Goal: Information Seeking & Learning: Find specific fact

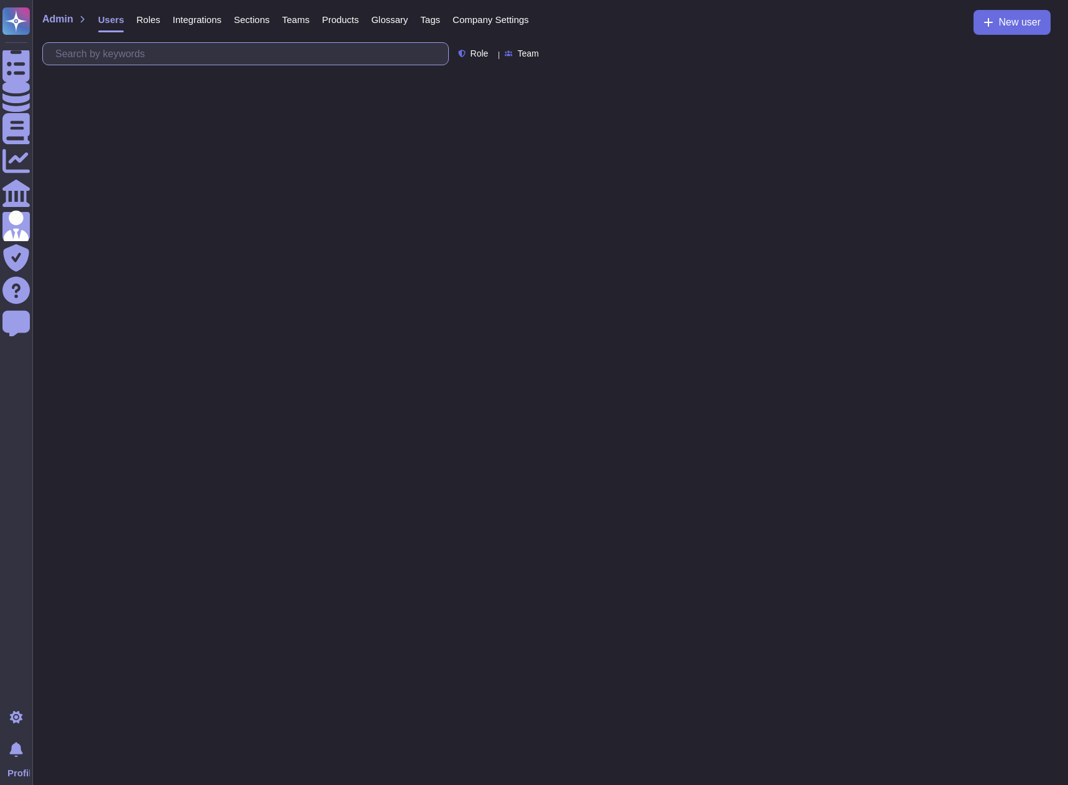
click at [295, 57] on input "text" at bounding box center [248, 54] width 399 height 22
type input "what is dex backup retention"
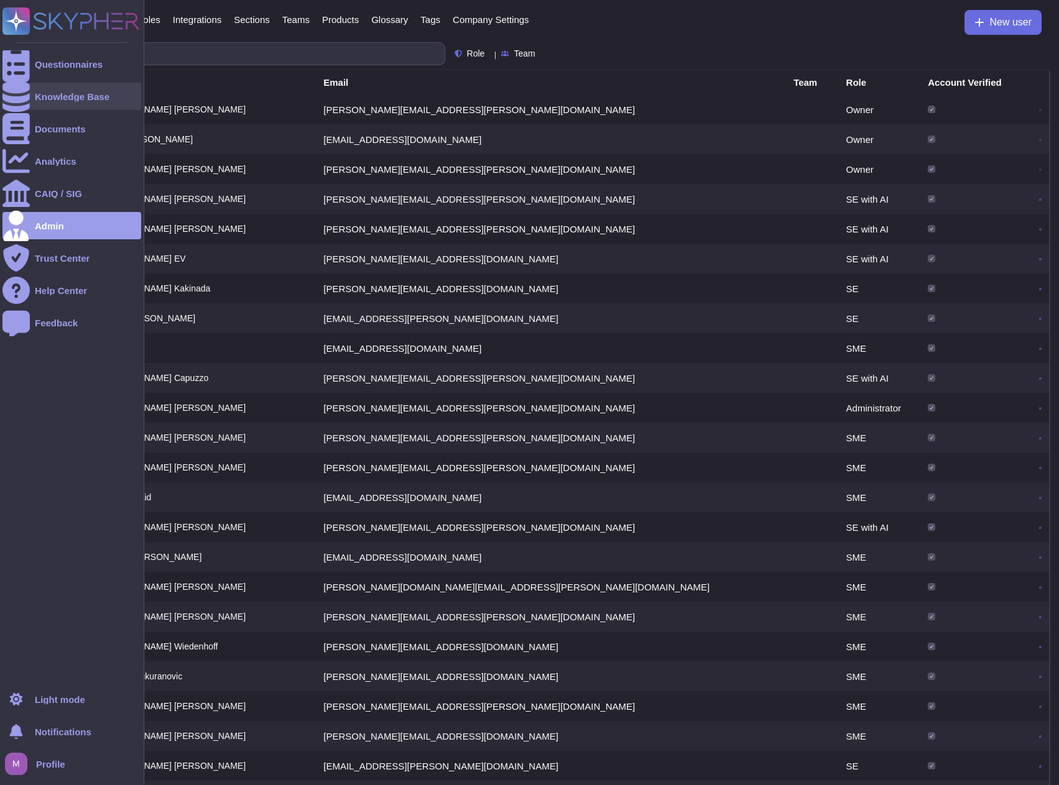
click at [43, 92] on div "Knowledge Base" at bounding box center [72, 96] width 75 height 9
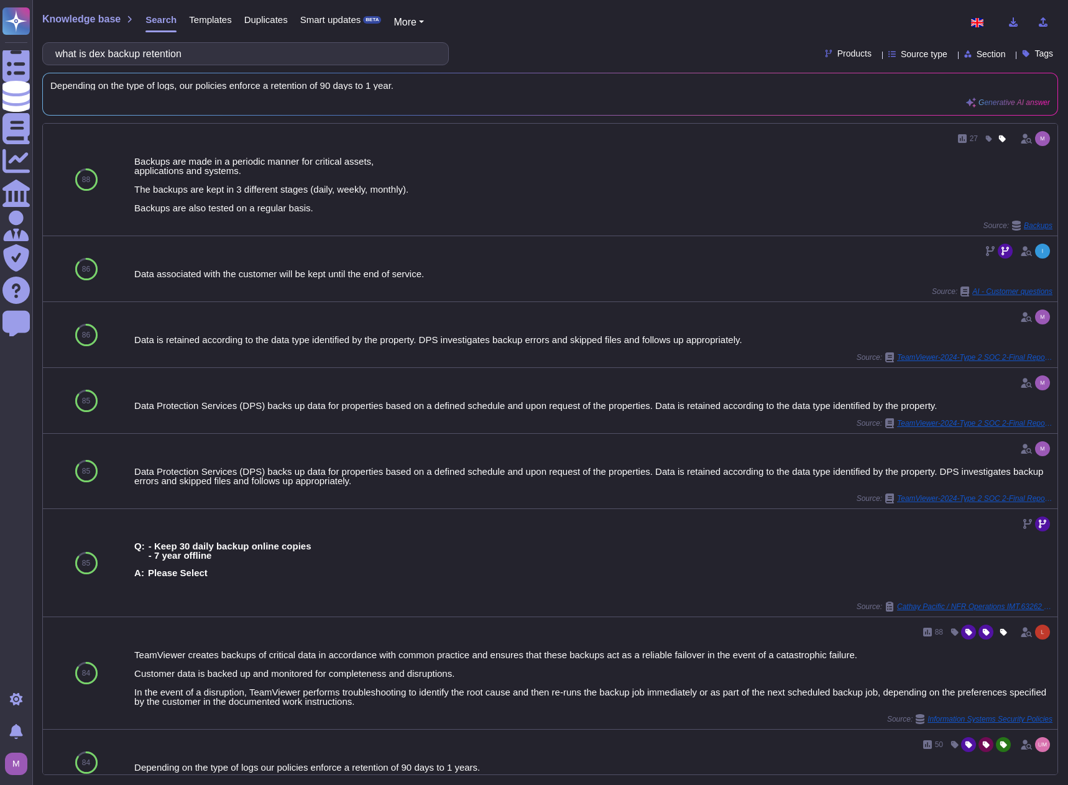
click at [841, 52] on span "Products" at bounding box center [854, 53] width 34 height 9
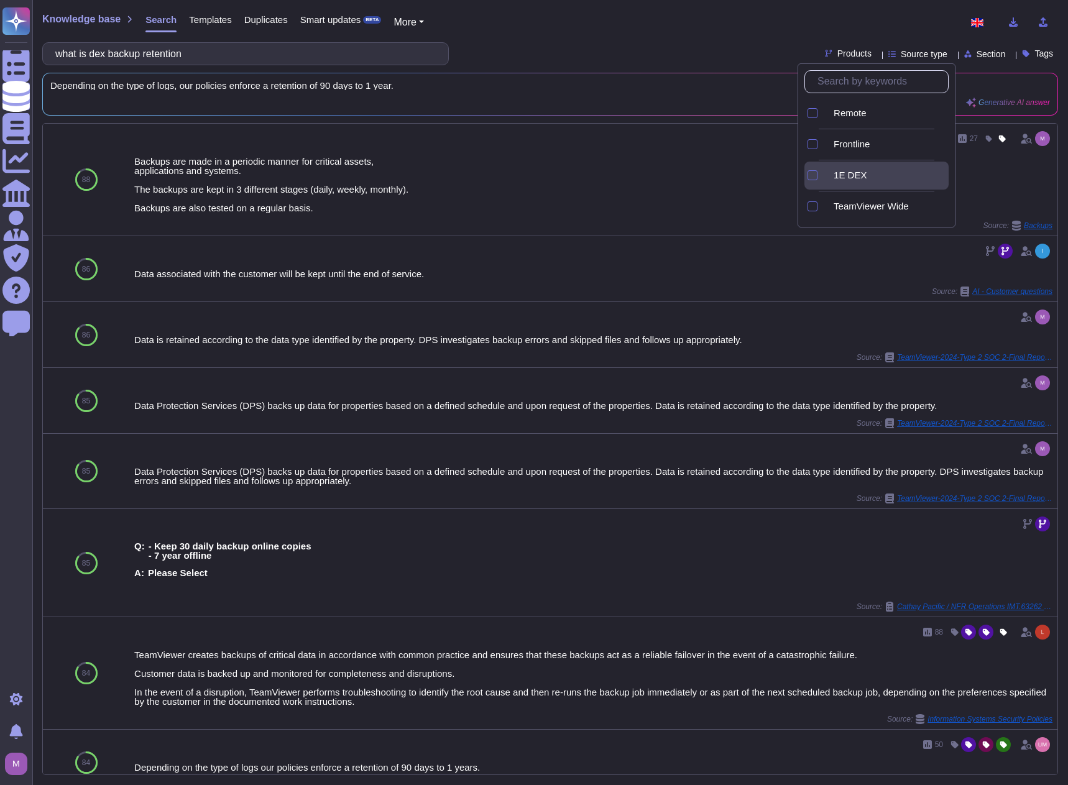
click at [851, 172] on span "1E DEX" at bounding box center [850, 175] width 33 height 11
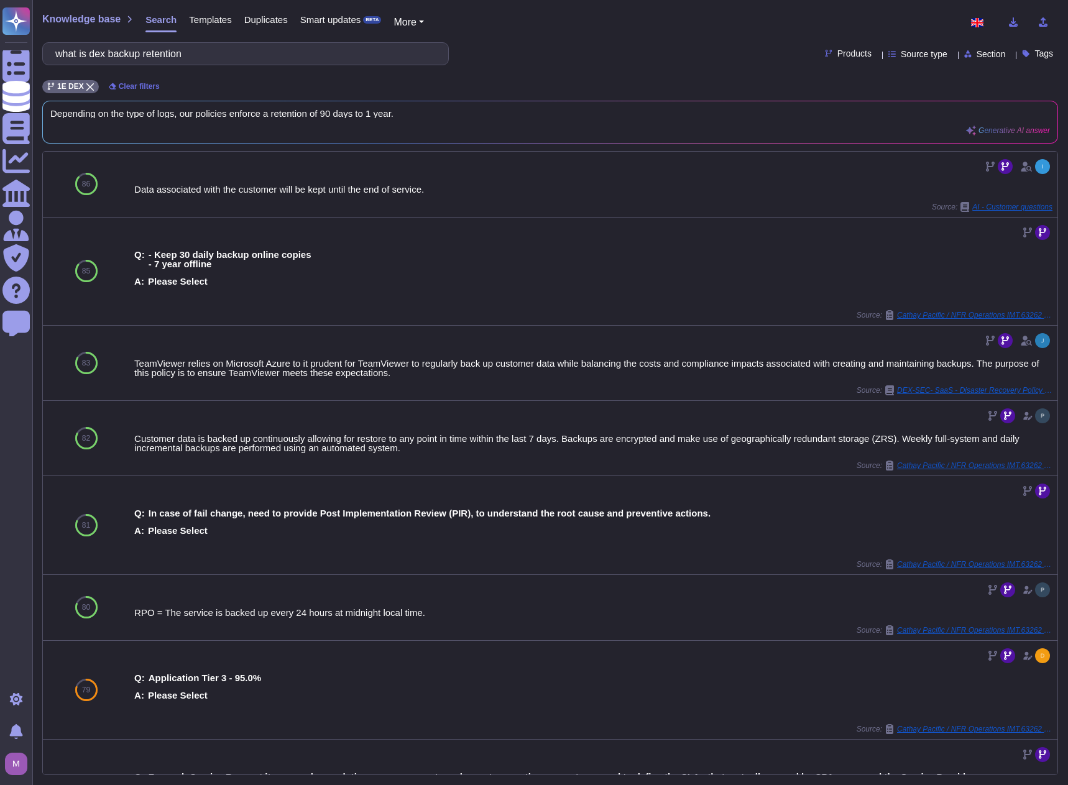
click at [603, 58] on div "what is dex backup retention Products Source type Section Tags" at bounding box center [550, 53] width 1016 height 23
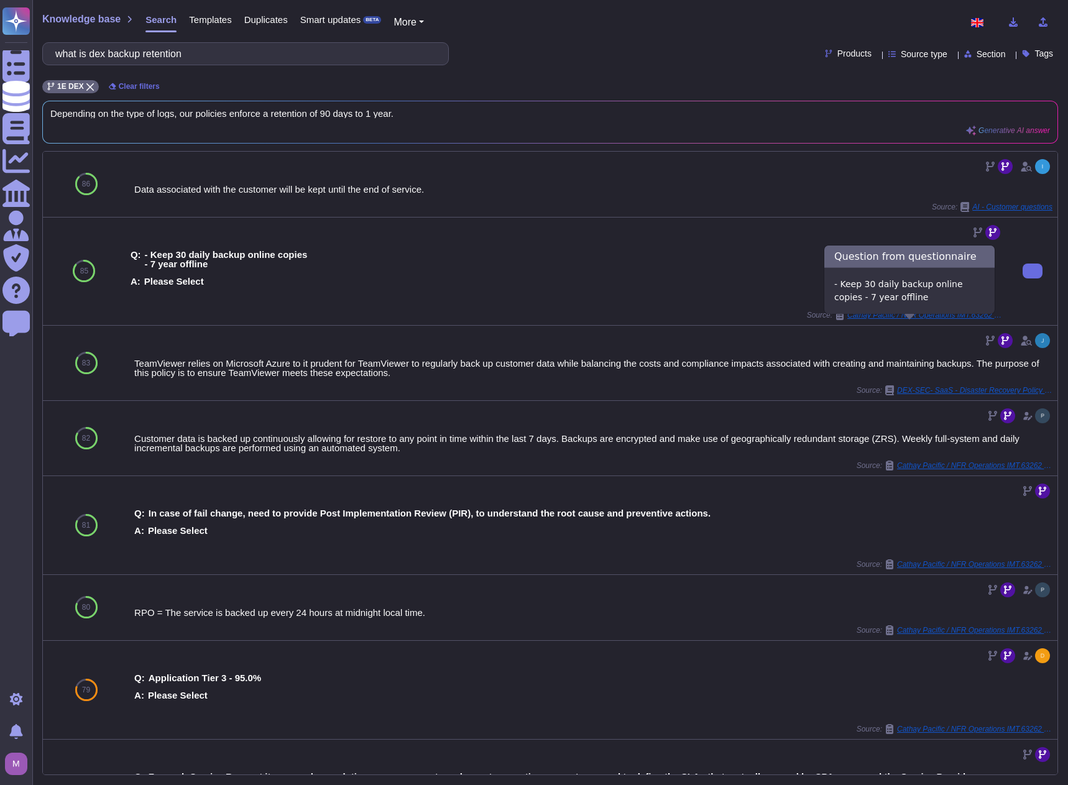
click at [901, 319] on span "Cathay Pacific / NFR Operations IMT.63262 Unified Endpoint Intelligence Hub Pro…" at bounding box center [924, 314] width 155 height 7
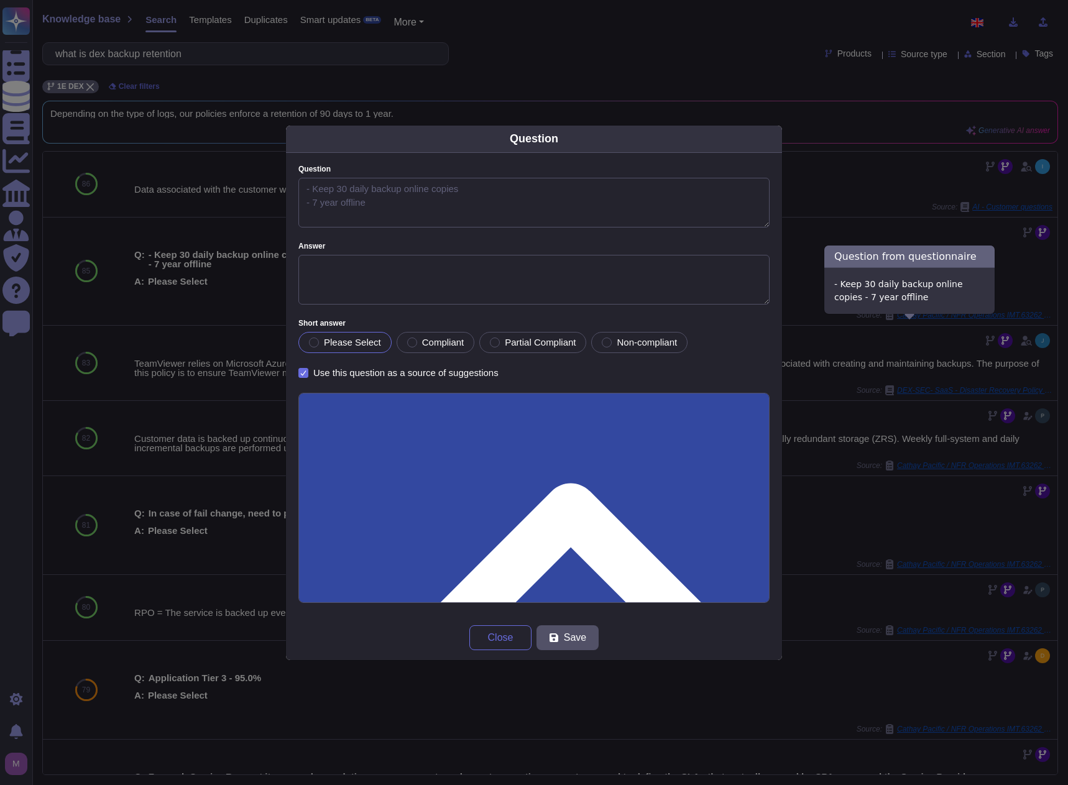
type textarea "- Keep 30 daily backup online copies - 7 year offline"
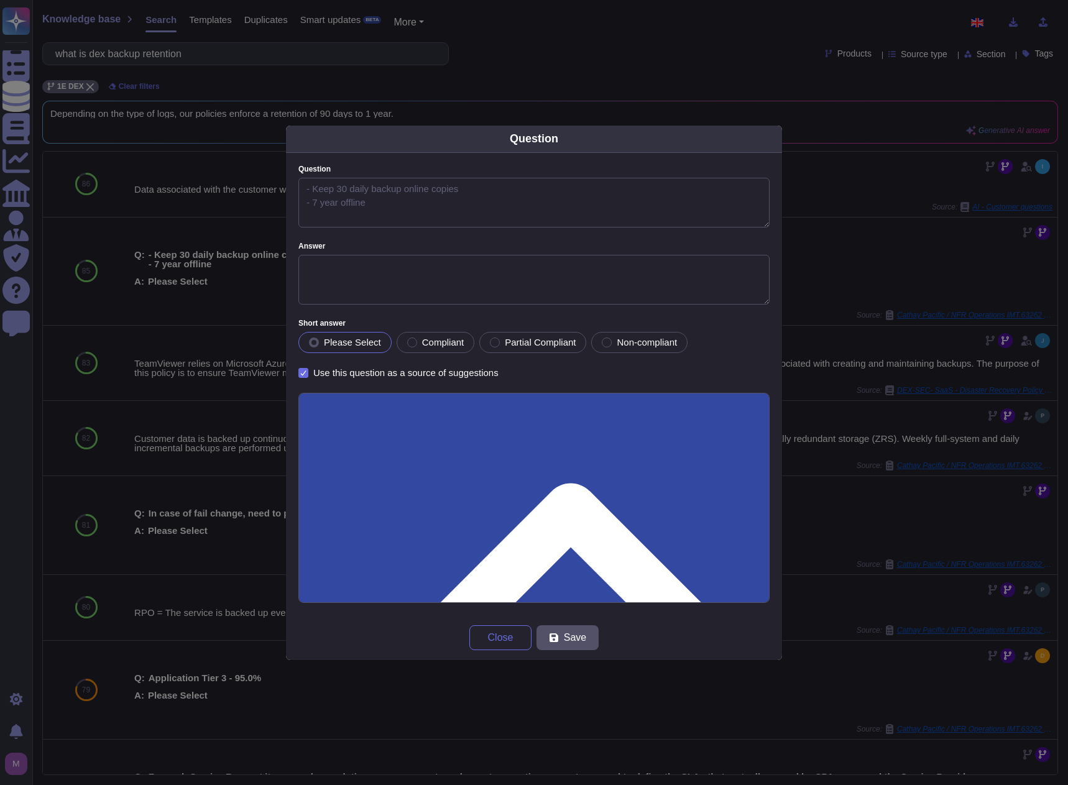
click at [892, 267] on div "Question Question - Keep 30 daily backup online copies - 7 year offline Answer …" at bounding box center [534, 392] width 1068 height 785
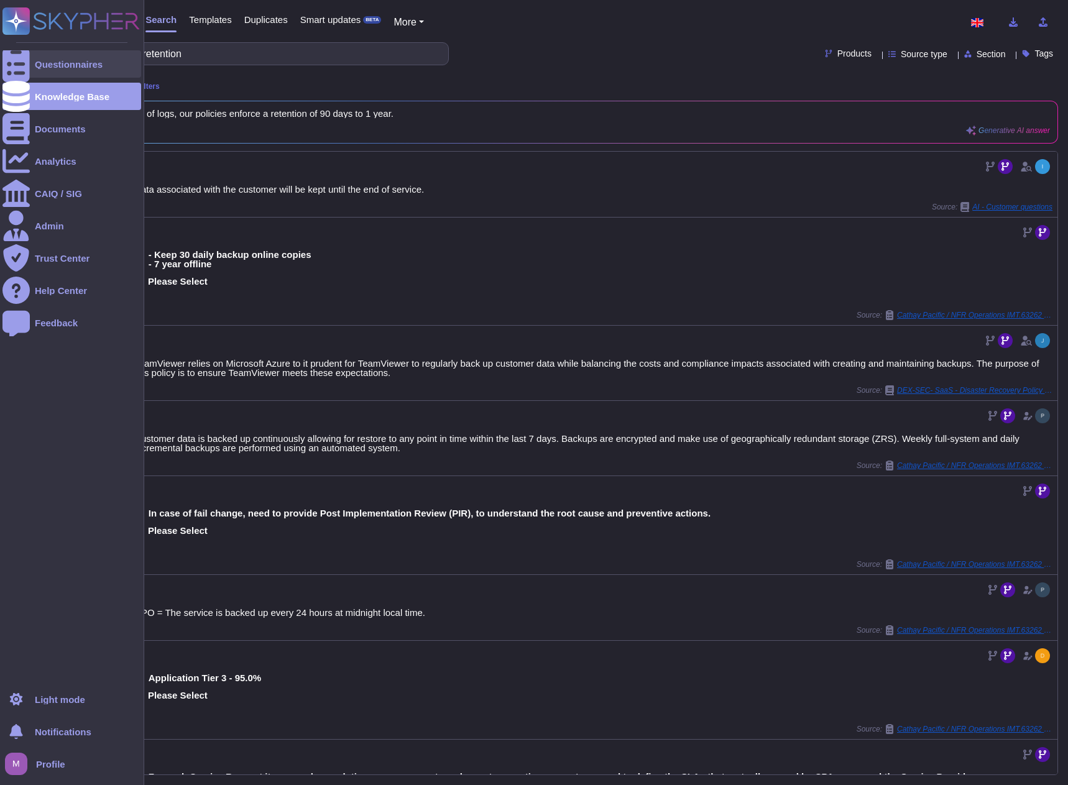
click at [35, 67] on div "Questionnaires" at bounding box center [69, 64] width 68 height 9
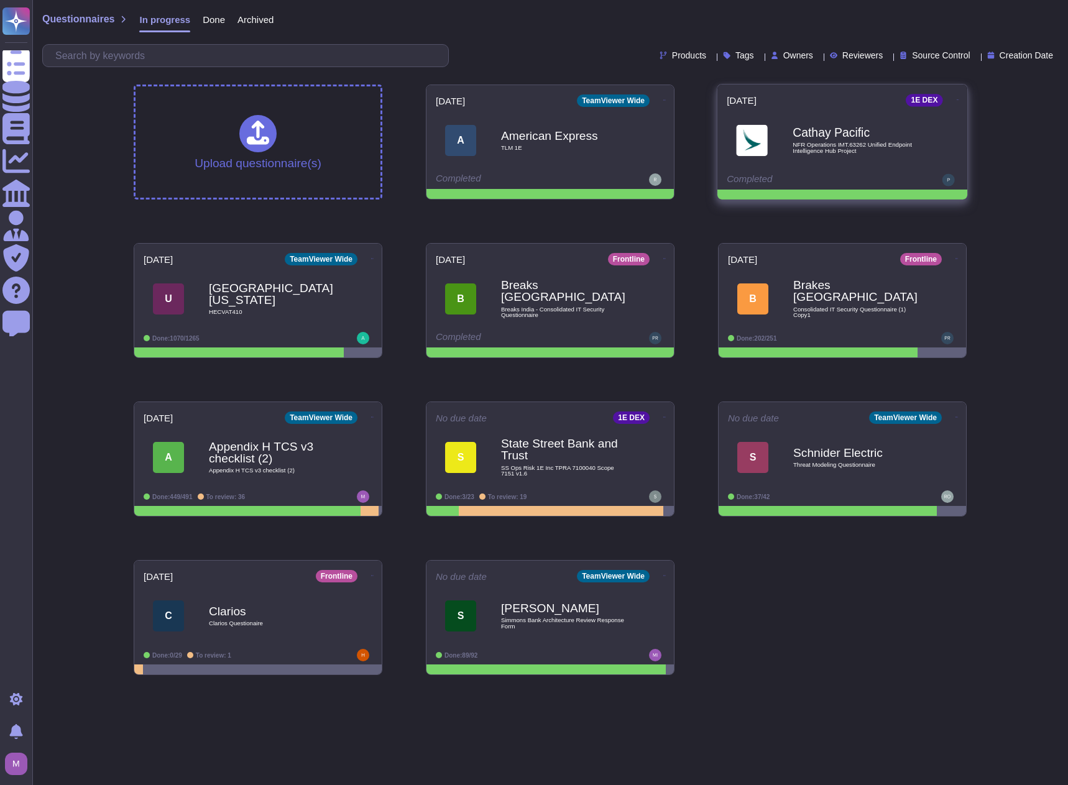
click at [846, 149] on span "NFR Operations IMT.63262 Unified Endpoint Intelligence Hub Project" at bounding box center [856, 148] width 126 height 12
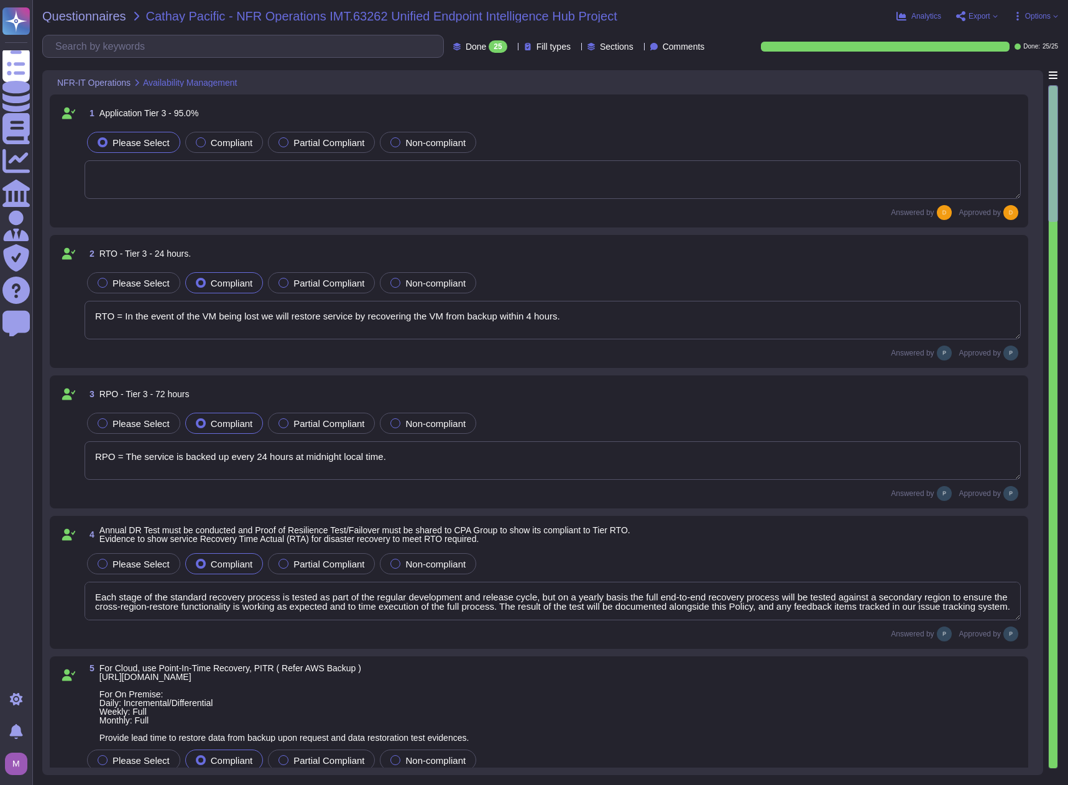
type textarea "RTO = In the event of the VM being lost we will restore service by recovering t…"
type textarea "RPO = The service is backed up every 24 hours at midnight local time."
type textarea "Each stage of the standard recovery process is tested as part of the regular de…"
type textarea "Customer data is backed up continuously allowing for restore to any point in ti…"
type textarea "During the preparation phase of the incident response plan; 1E will establish a…"
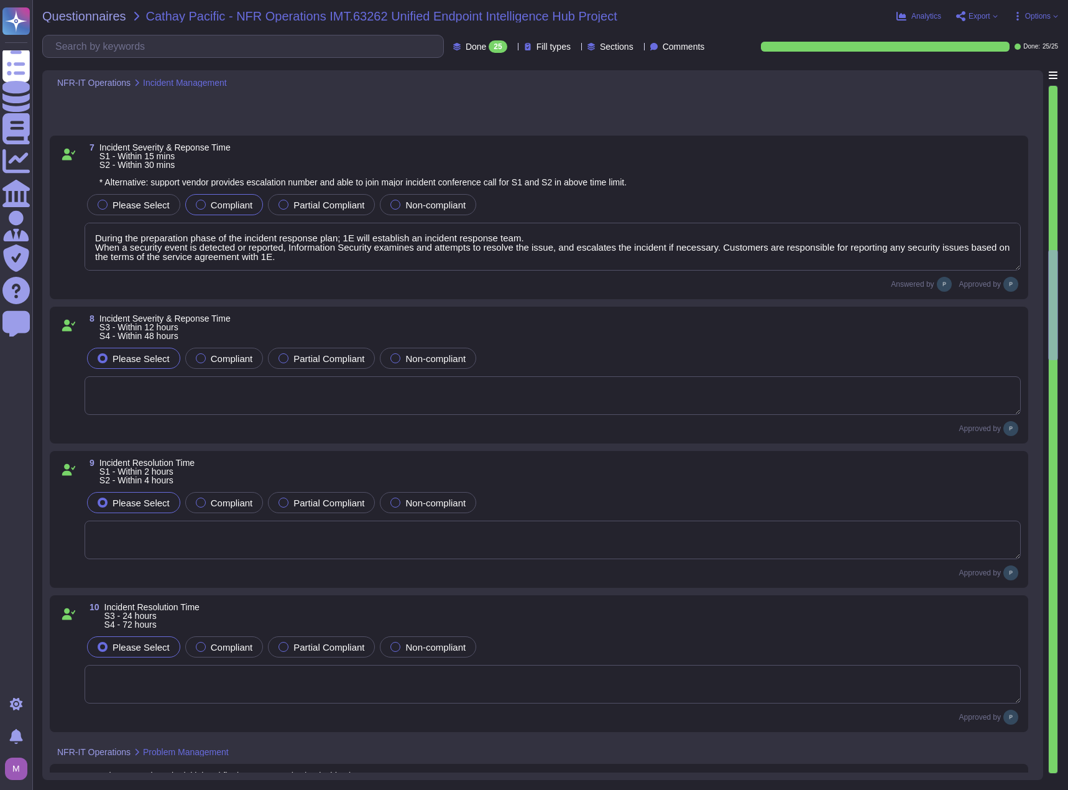
type textarea "The change is considered approved if the Customer does not object to TeamViewer…"
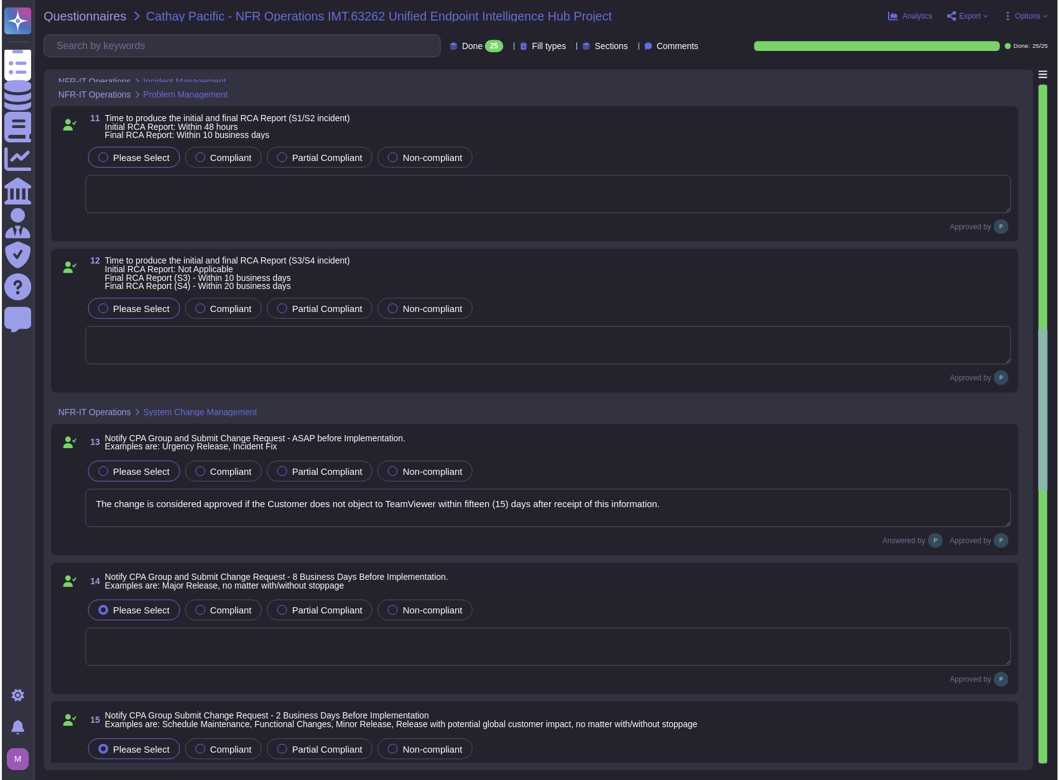
scroll to position [1492, 0]
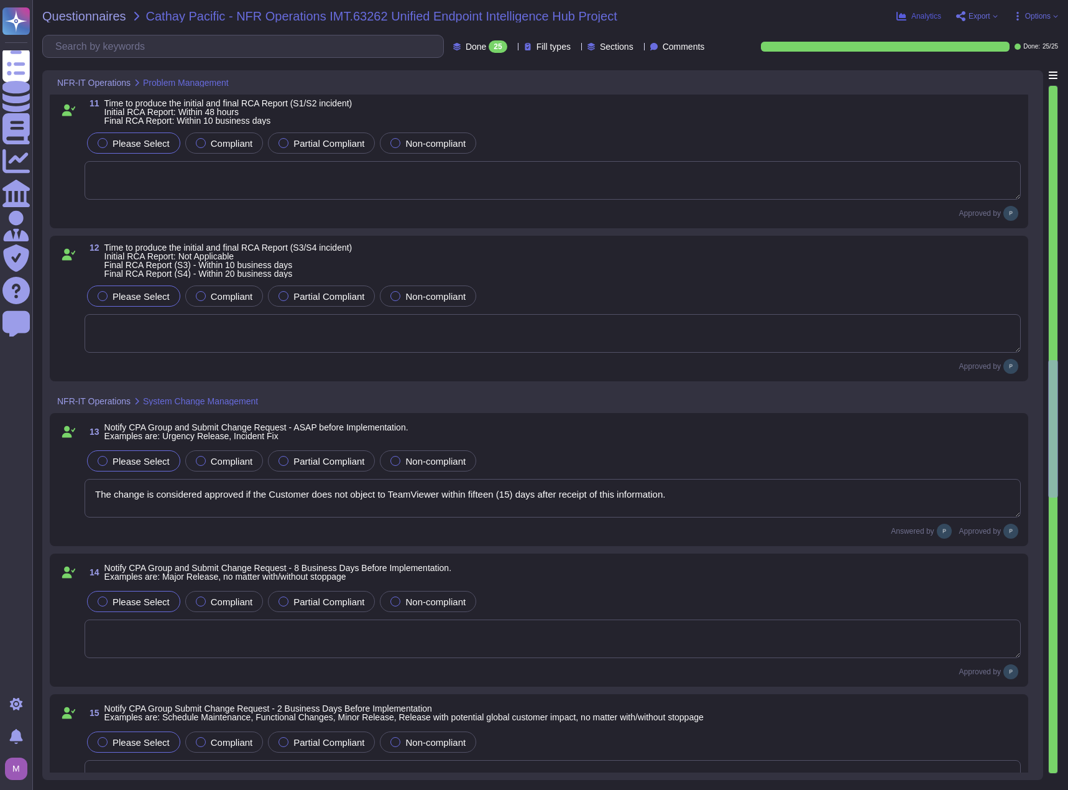
click at [910, 13] on button "Analytics" at bounding box center [918, 16] width 45 height 10
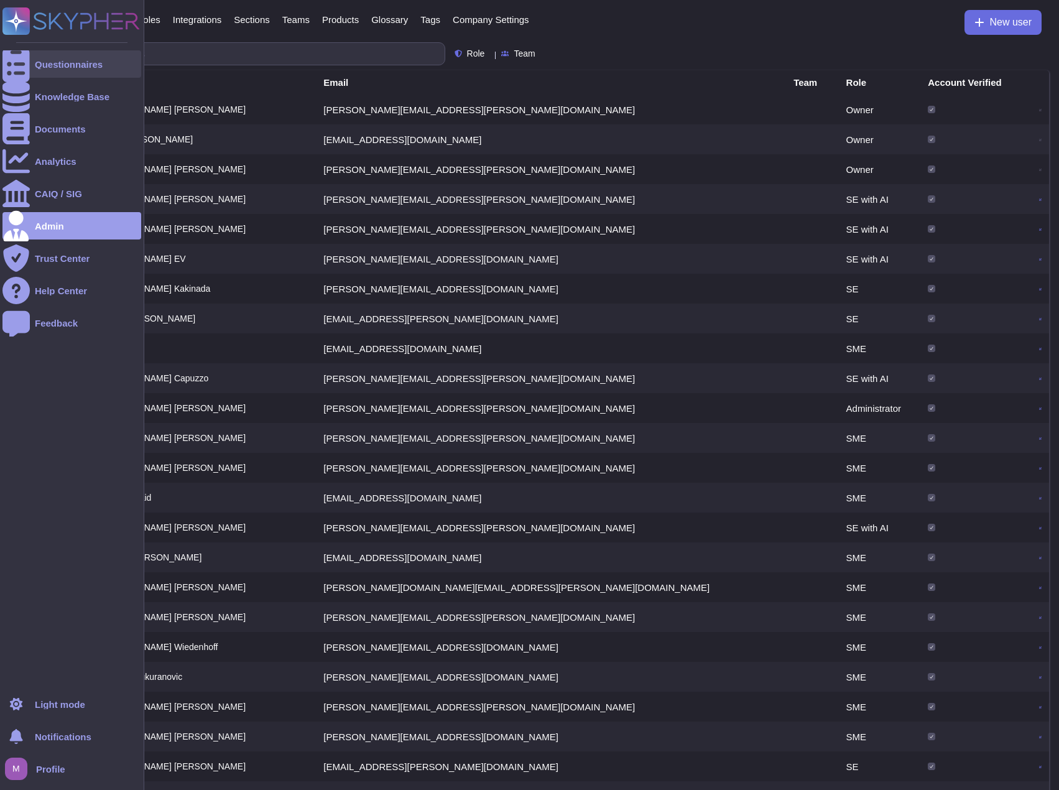
click at [28, 70] on div at bounding box center [15, 63] width 27 height 27
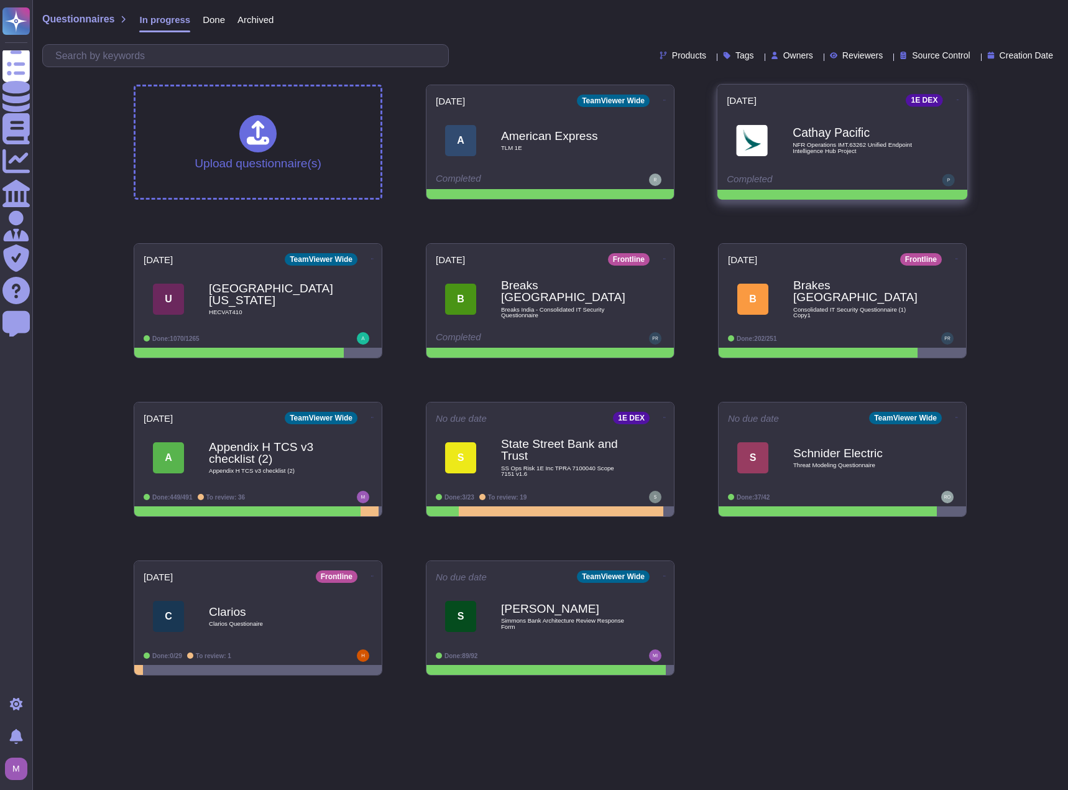
click at [752, 174] on div "Completed" at bounding box center [804, 180] width 154 height 12
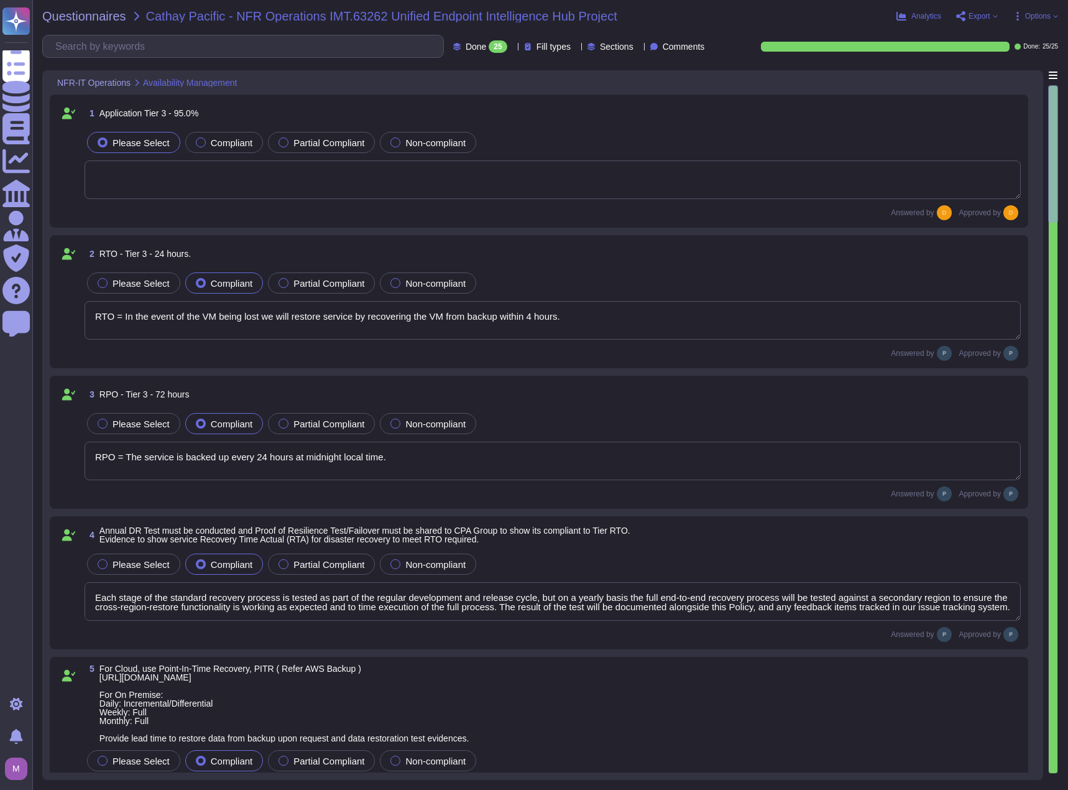
type textarea "RTO = In the event of the VM being lost we will restore service by recovering t…"
type textarea "RPO = The service is backed up every 24 hours at midnight local time."
type textarea "Each stage of the standard recovery process is tested as part of the regular de…"
type textarea "Customer data is backed up continuously allowing for restore to any point in ti…"
type textarea "During the preparation phase of the incident response plan; 1E will establish a…"
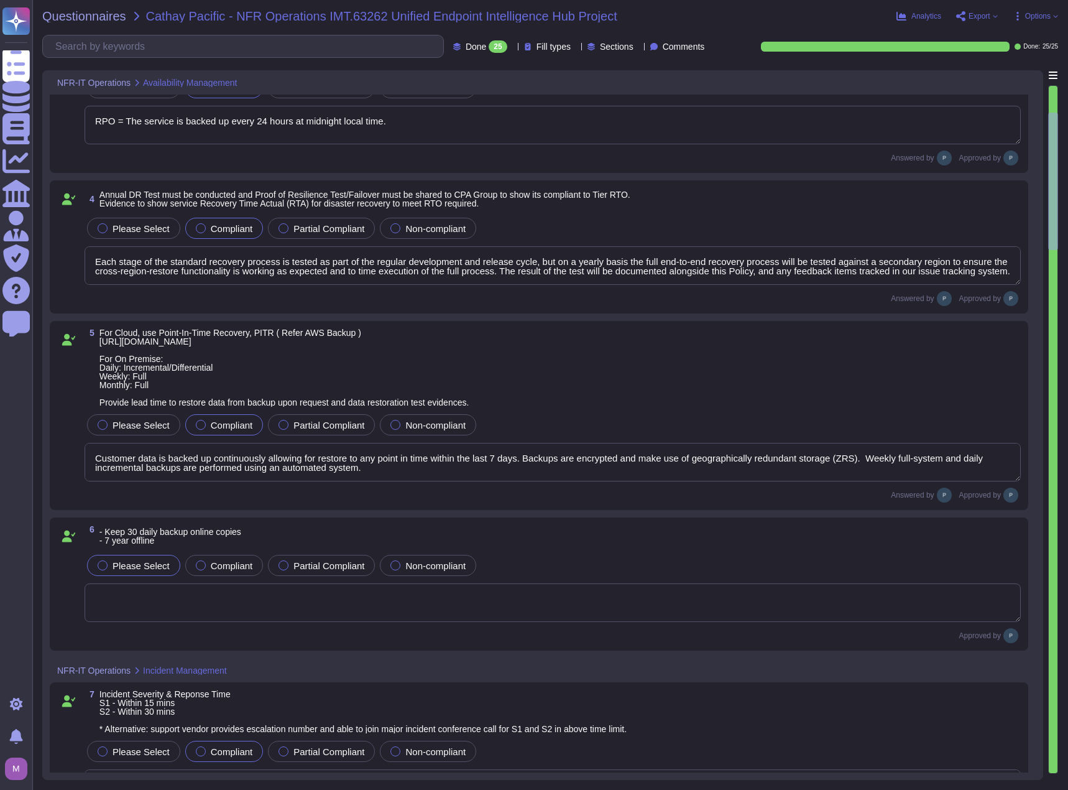
scroll to position [373, 0]
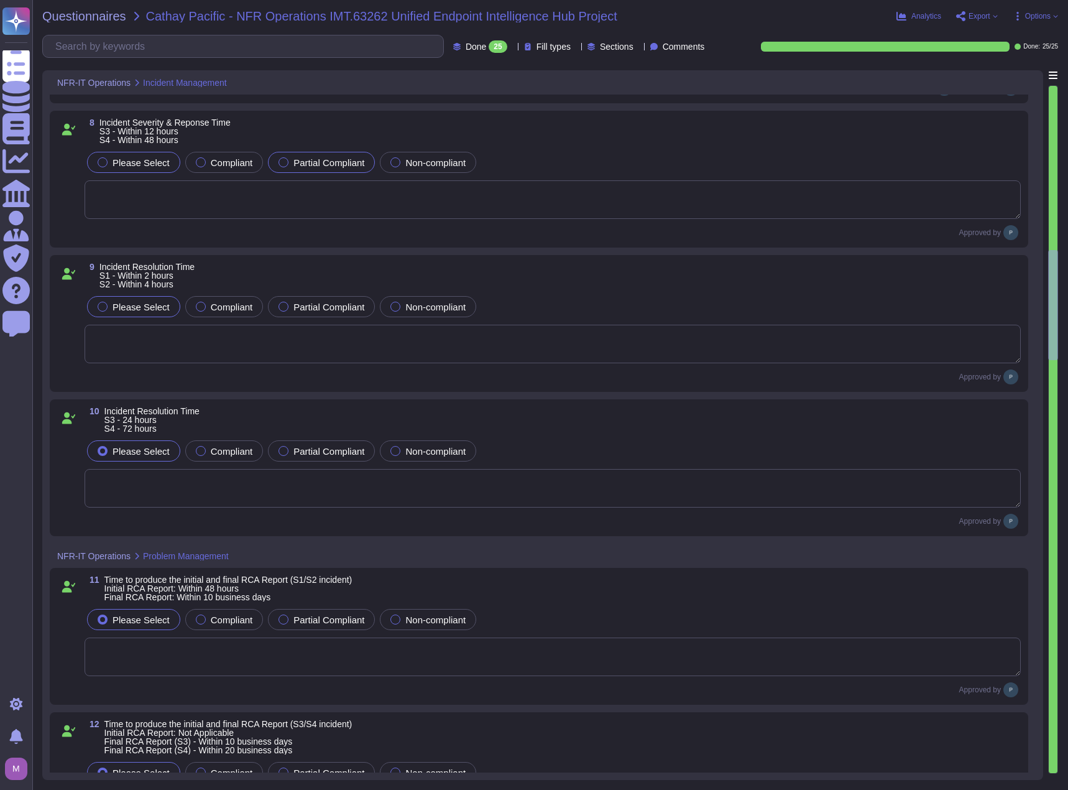
type textarea "The change is considered approved if the Customer does not object to TeamViewer…"
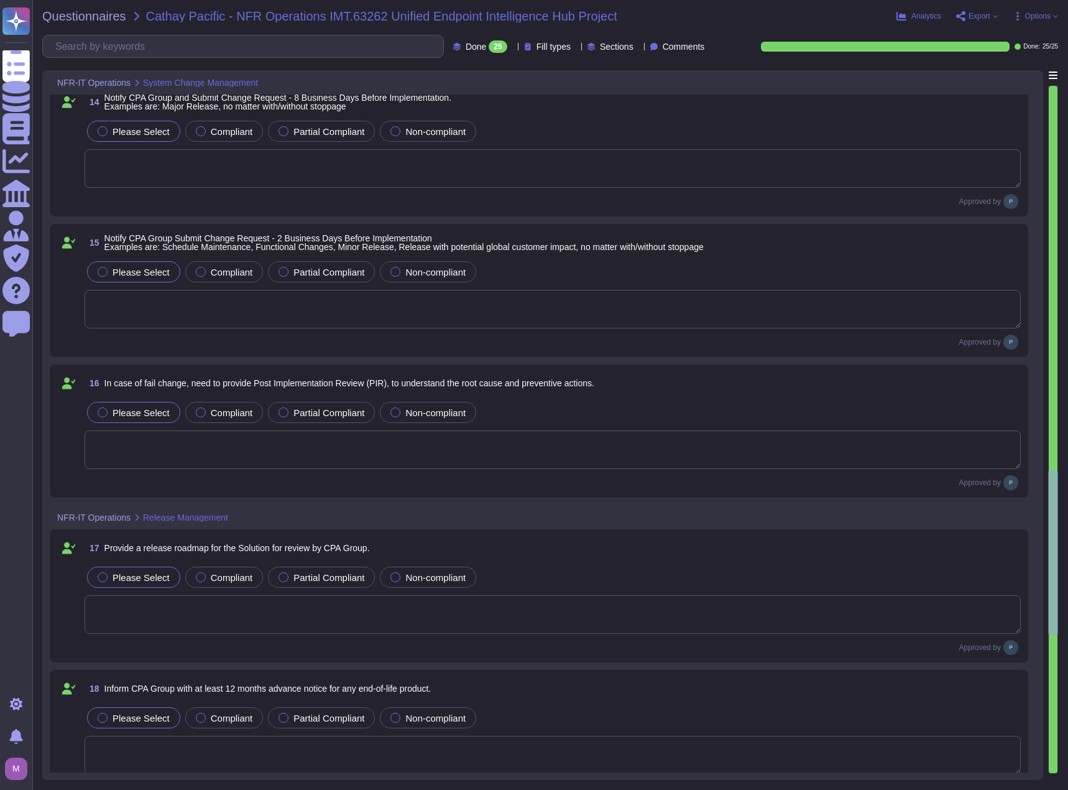
type textarea "In addition to Azure, 1E also uses a selection of additional software to suppor…"
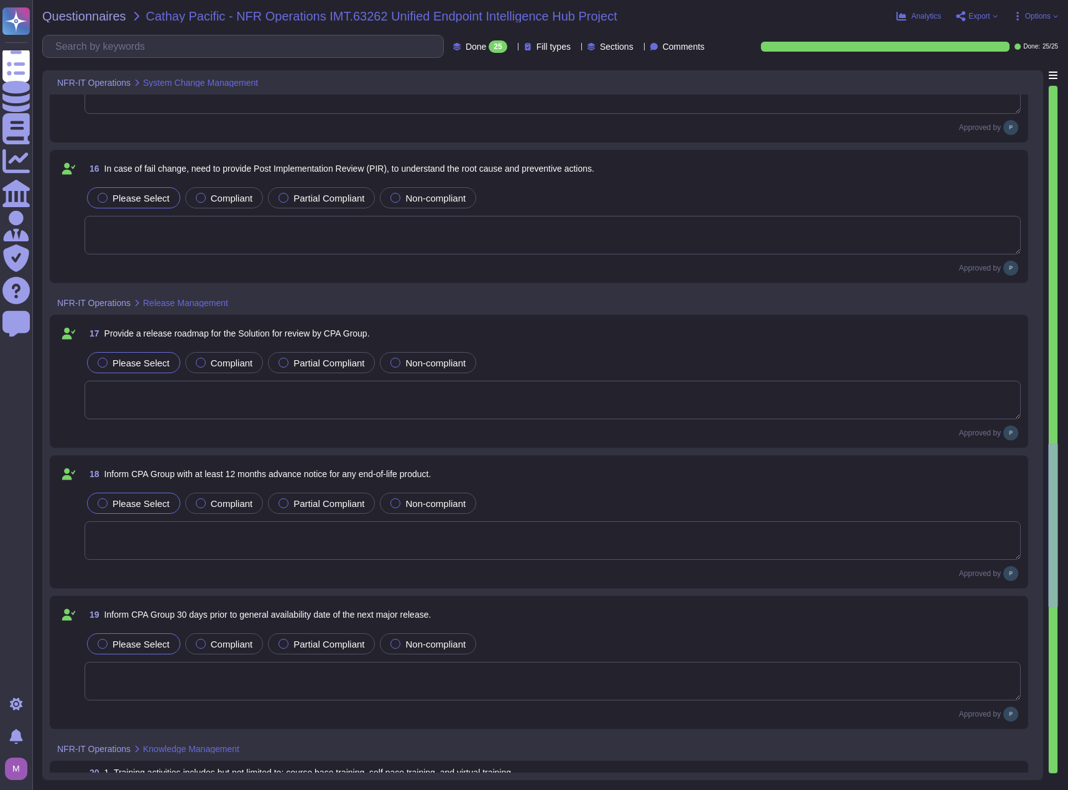
scroll to position [1999, 0]
type textarea "The change is considered approved if the Customer does not object to TeamViewer…"
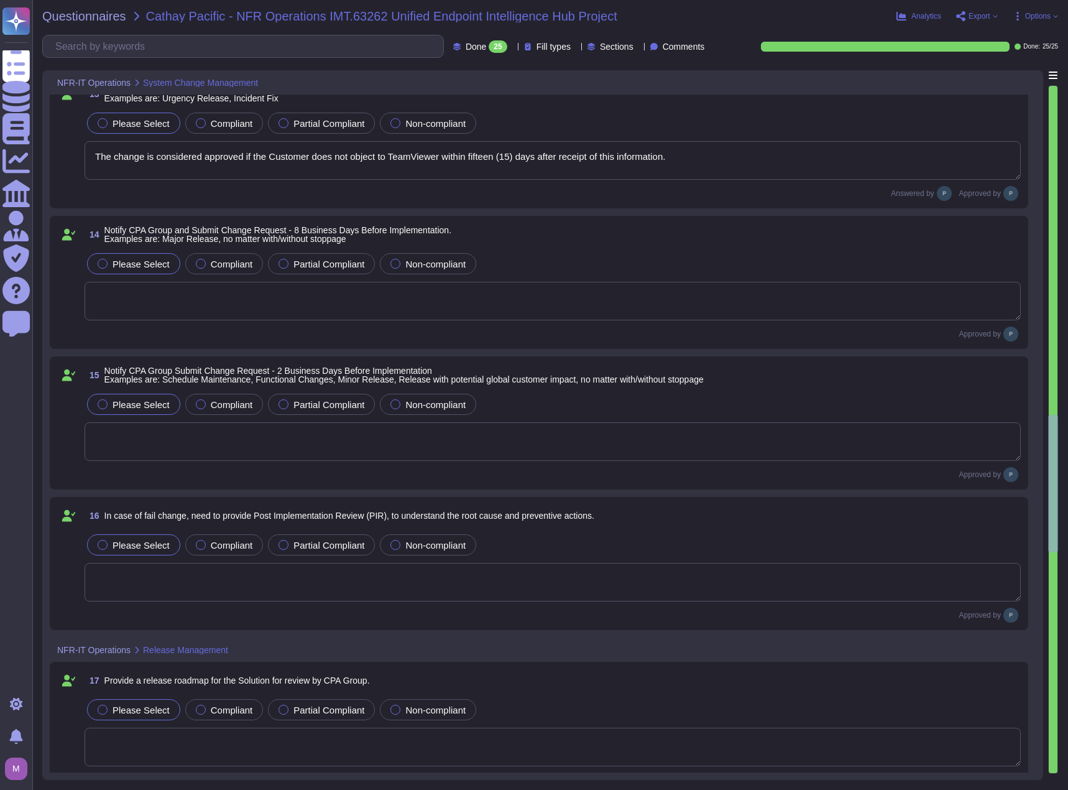
scroll to position [1812, 0]
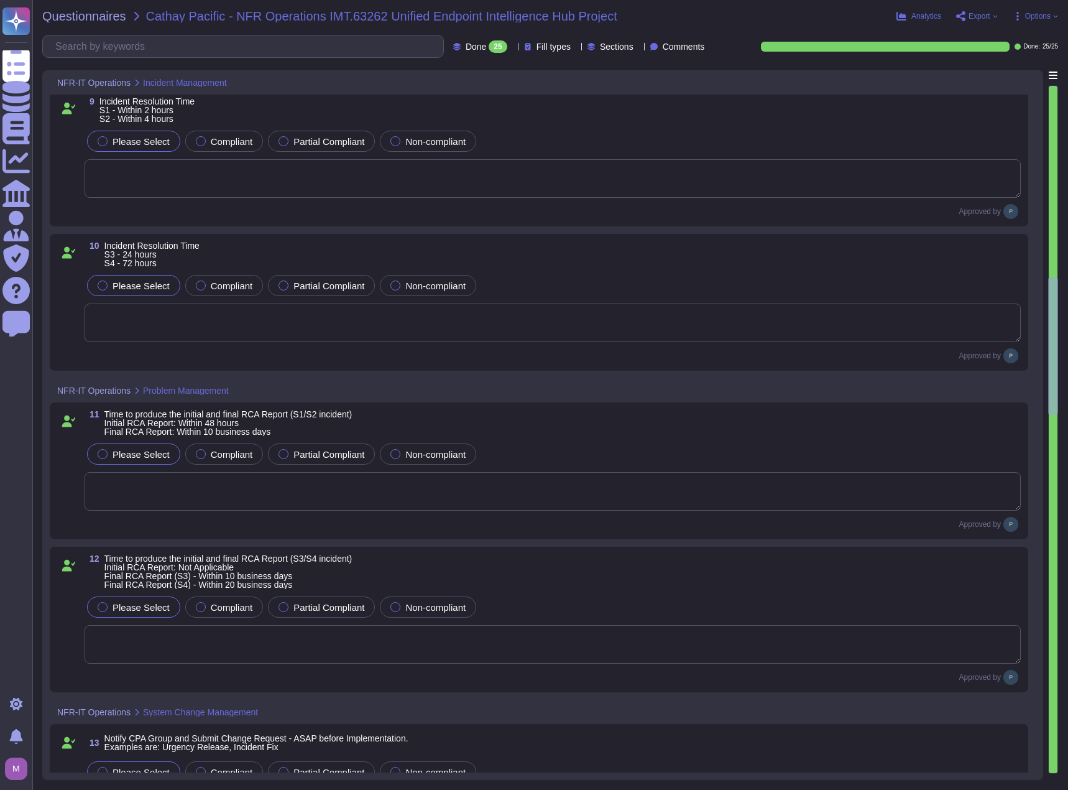
type textarea "During the preparation phase of the incident response plan; 1E will establish a…"
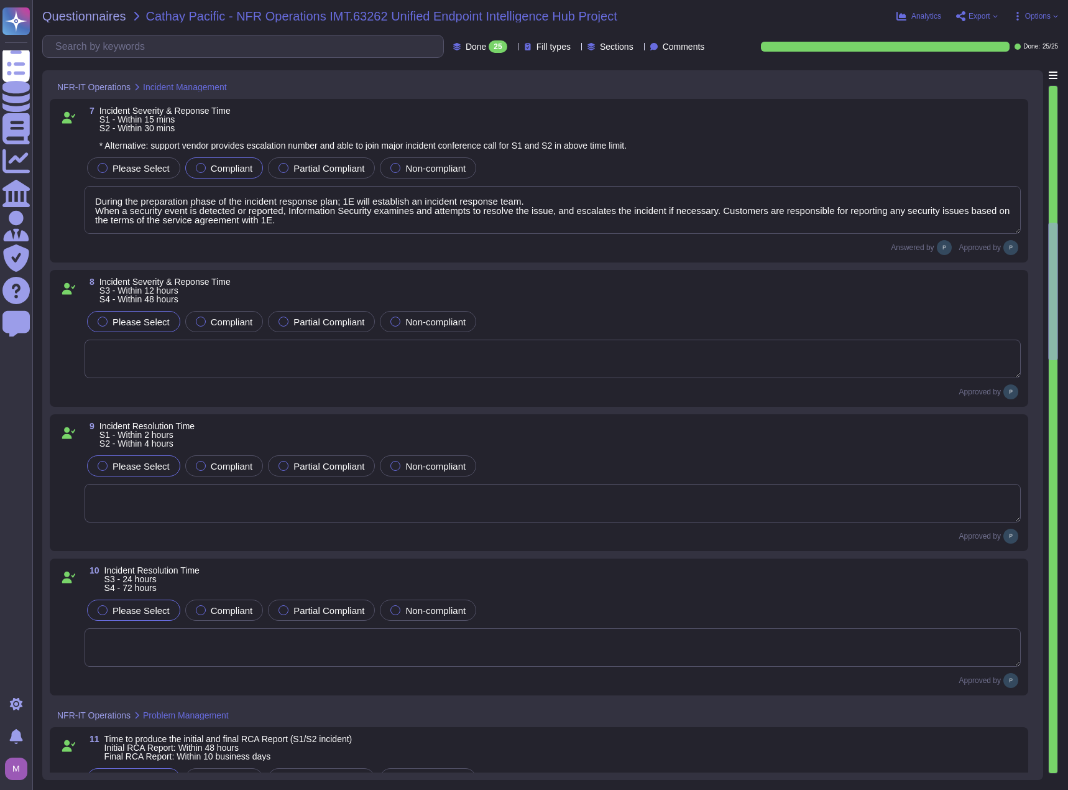
type textarea "Customer data is backed up continuously allowing for restore to any point in ti…"
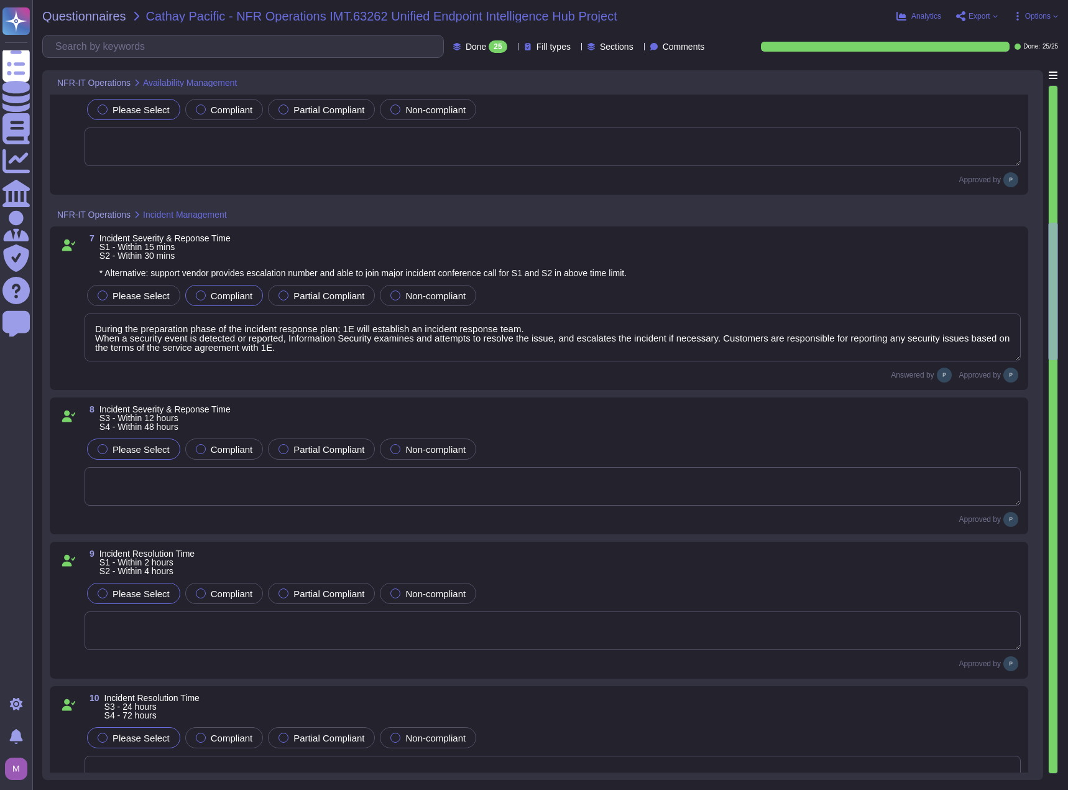
type textarea "Each stage of the standard recovery process is tested as part of the regular de…"
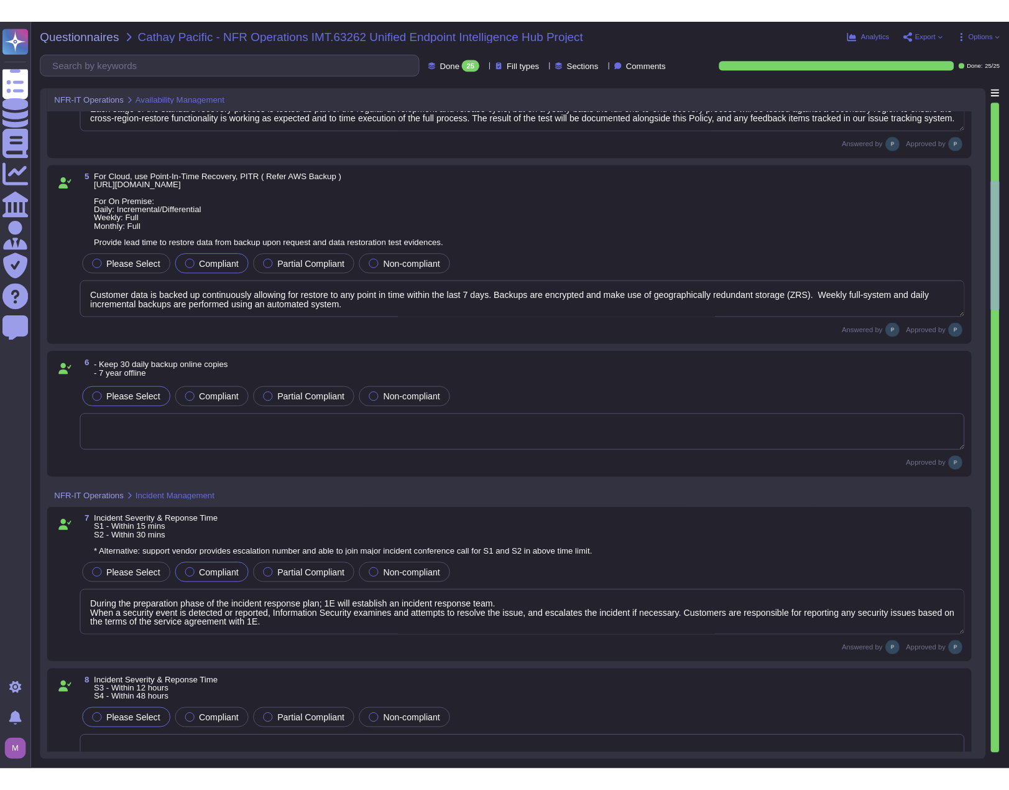
scroll to position [445, 0]
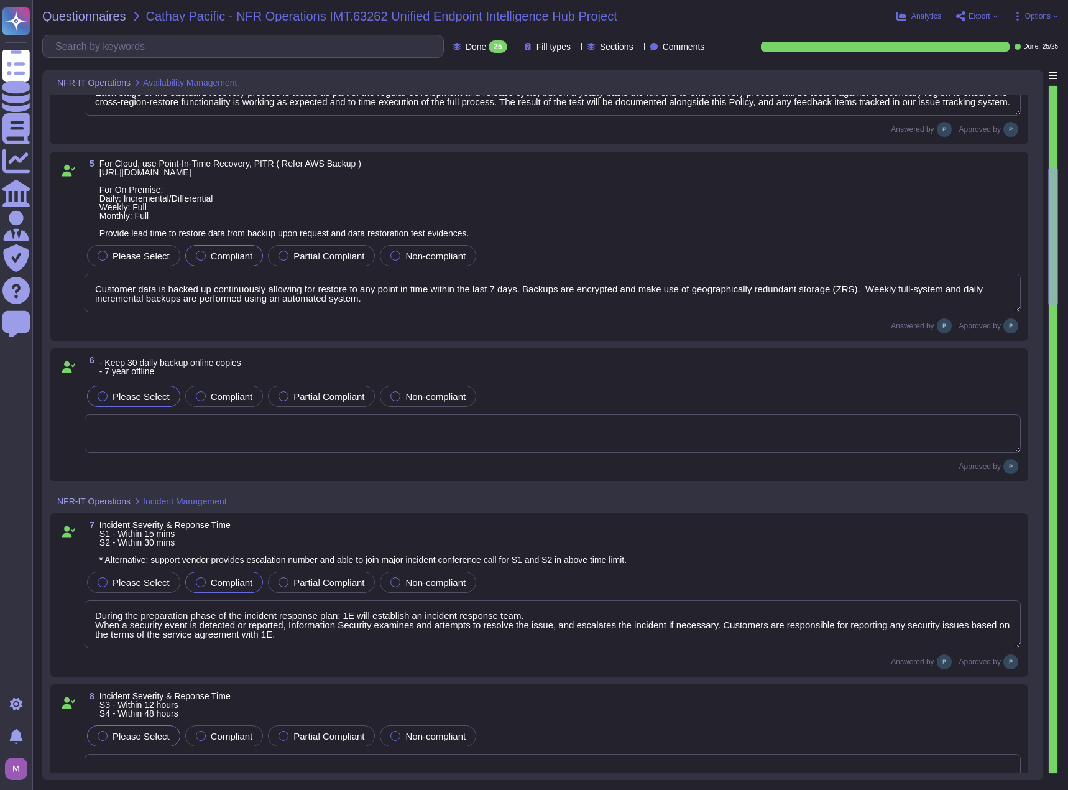
type textarea "RTO = In the event of the VM being lost we will restore service by recovering t…"
type textarea "RPO = The service is backed up every 24 hours at midnight local time."
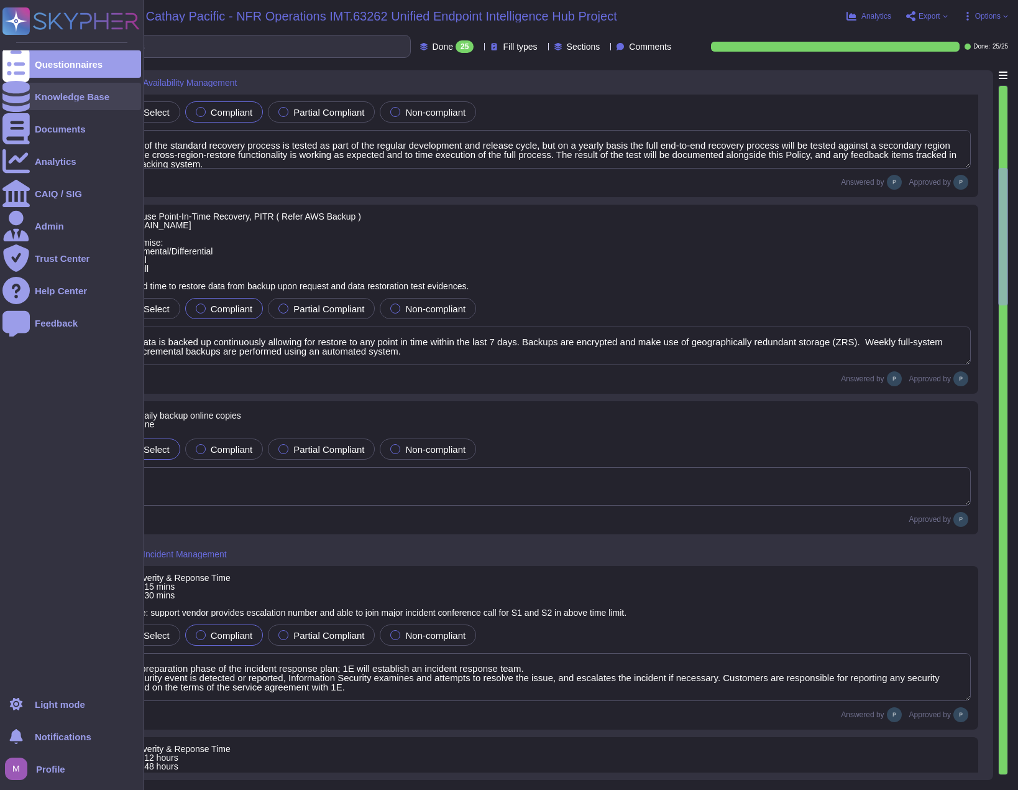
click at [68, 90] on div "Knowledge Base" at bounding box center [71, 96] width 139 height 27
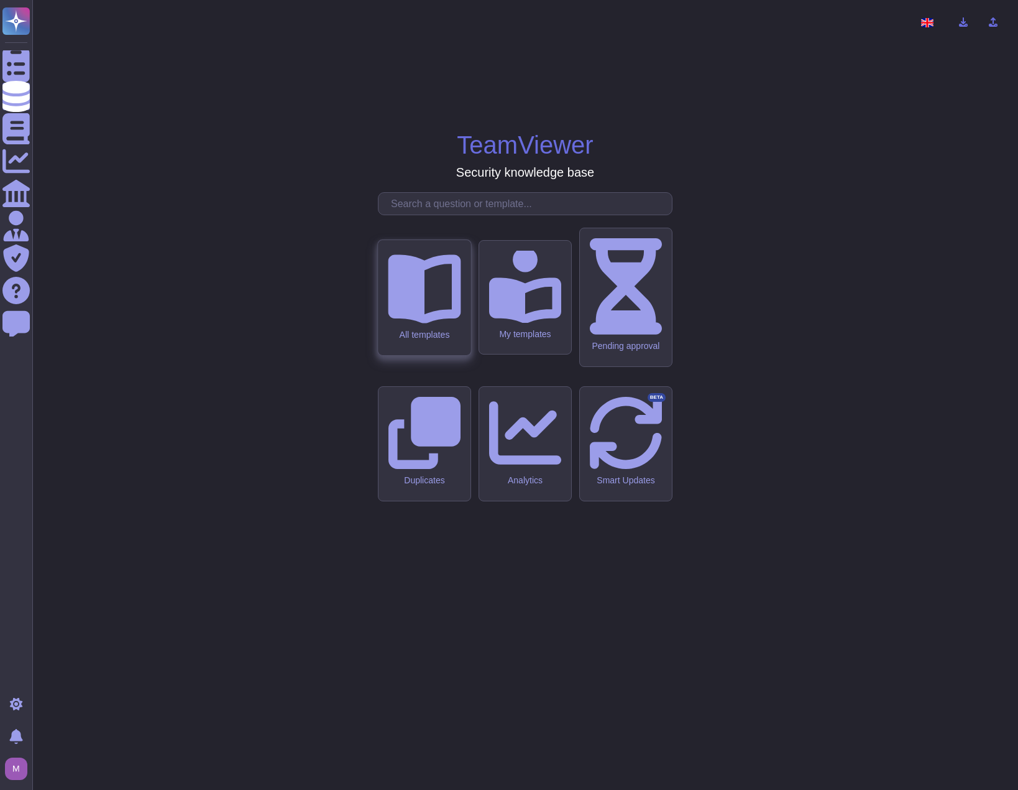
click at [424, 323] on icon at bounding box center [424, 288] width 73 height 69
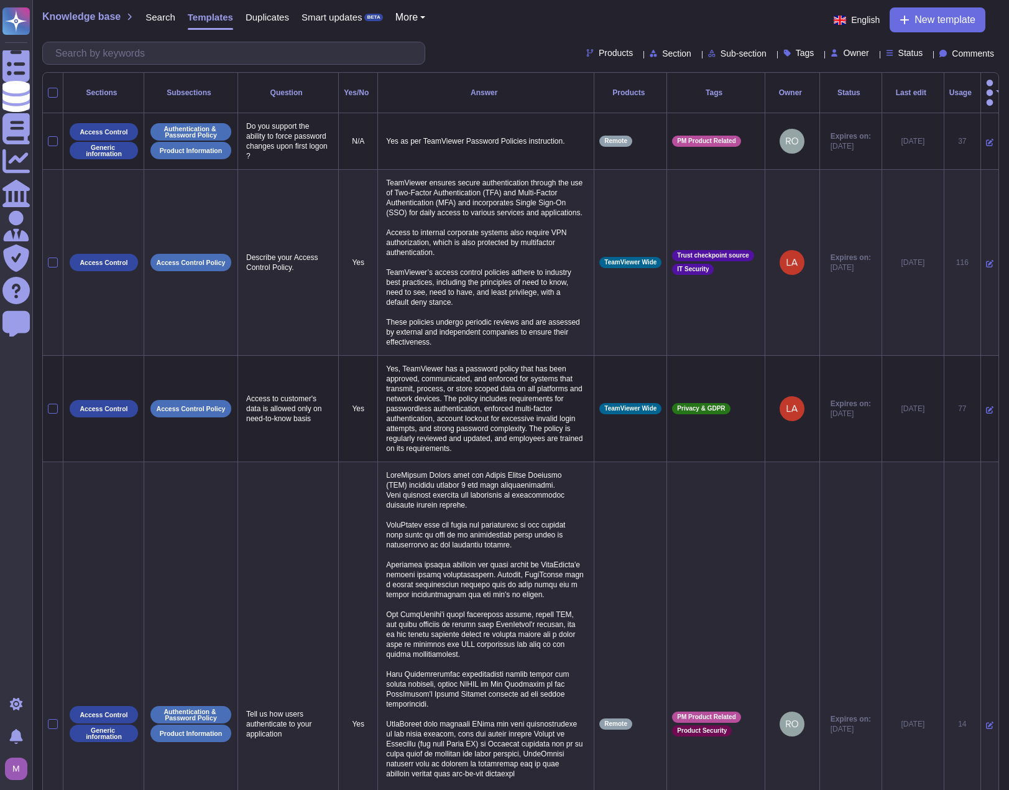
click at [638, 54] on icon at bounding box center [638, 54] width 0 height 0
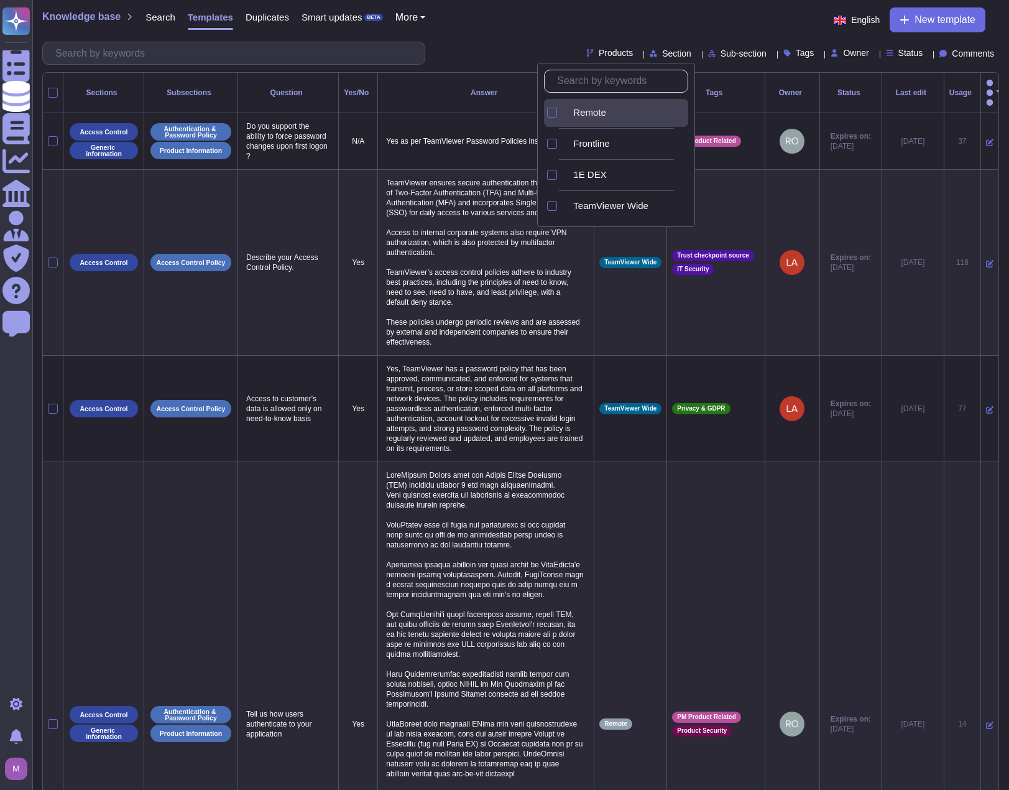
click at [606, 113] on span "Remote" at bounding box center [589, 112] width 33 height 11
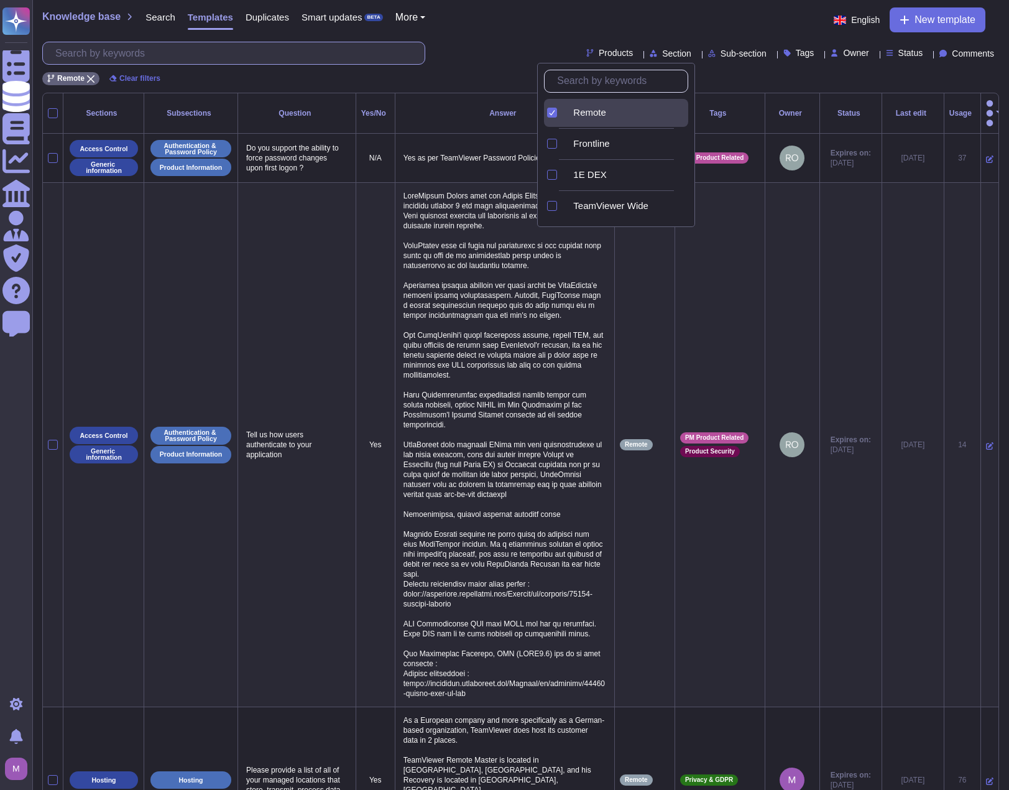
click at [351, 60] on input "text" at bounding box center [236, 53] width 375 height 22
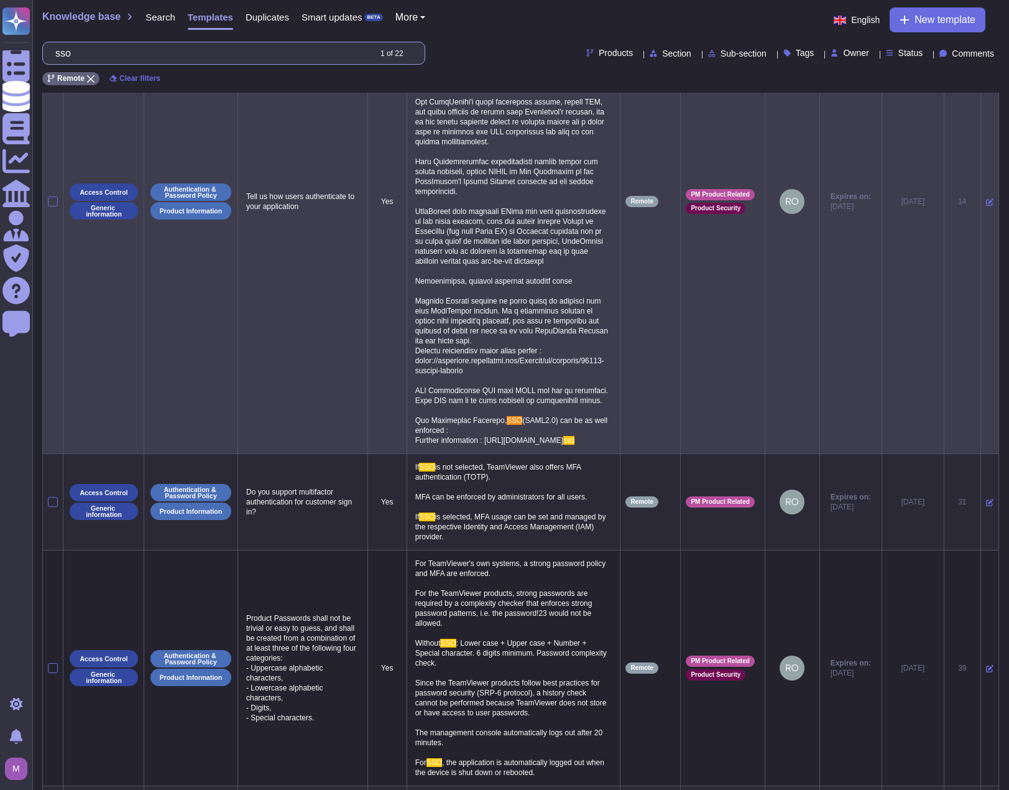
scroll to position [187, 0]
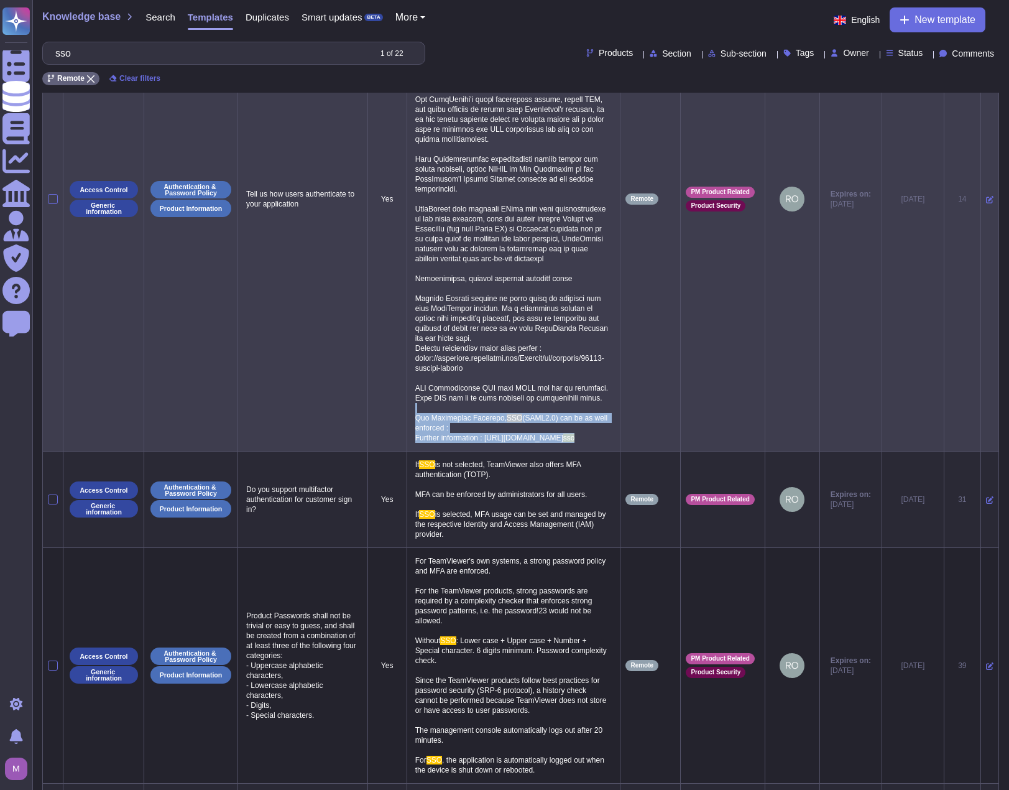
drag, startPoint x: 518, startPoint y: 480, endPoint x: 409, endPoint y: 427, distance: 120.9
click at [412, 427] on p "SSO (SAML2.0) can be as well enforced : Further information : [URL][DOMAIN_NAME…" at bounding box center [513, 199] width 203 height 494
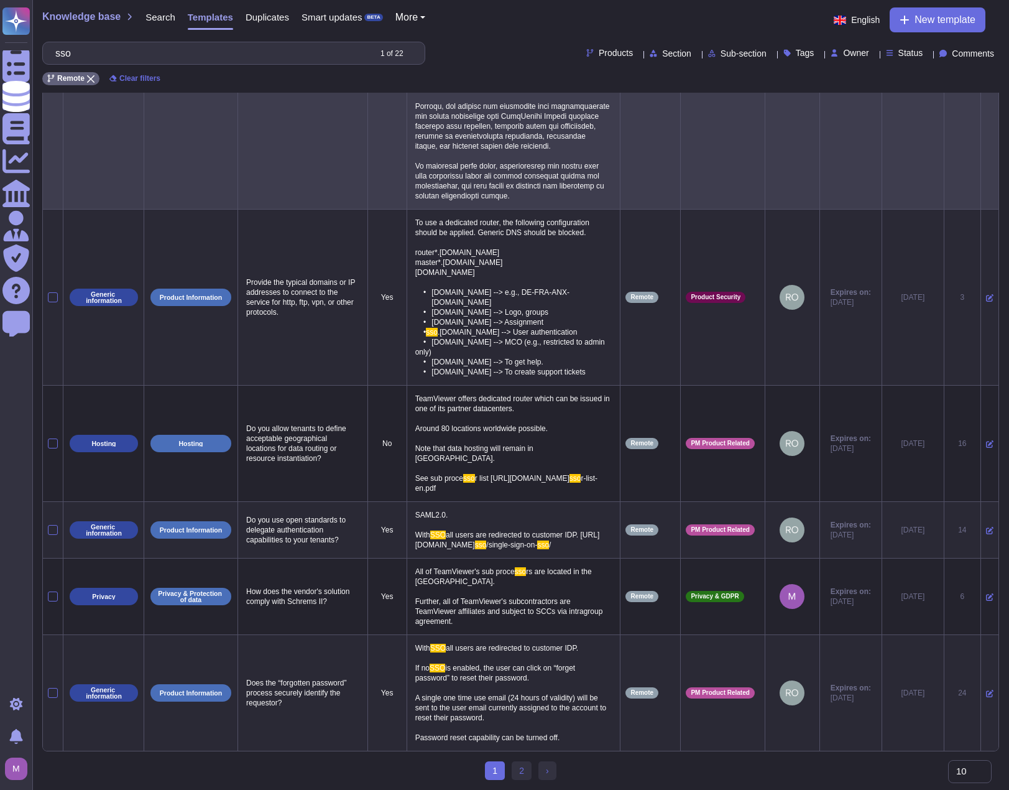
scroll to position [1492, 0]
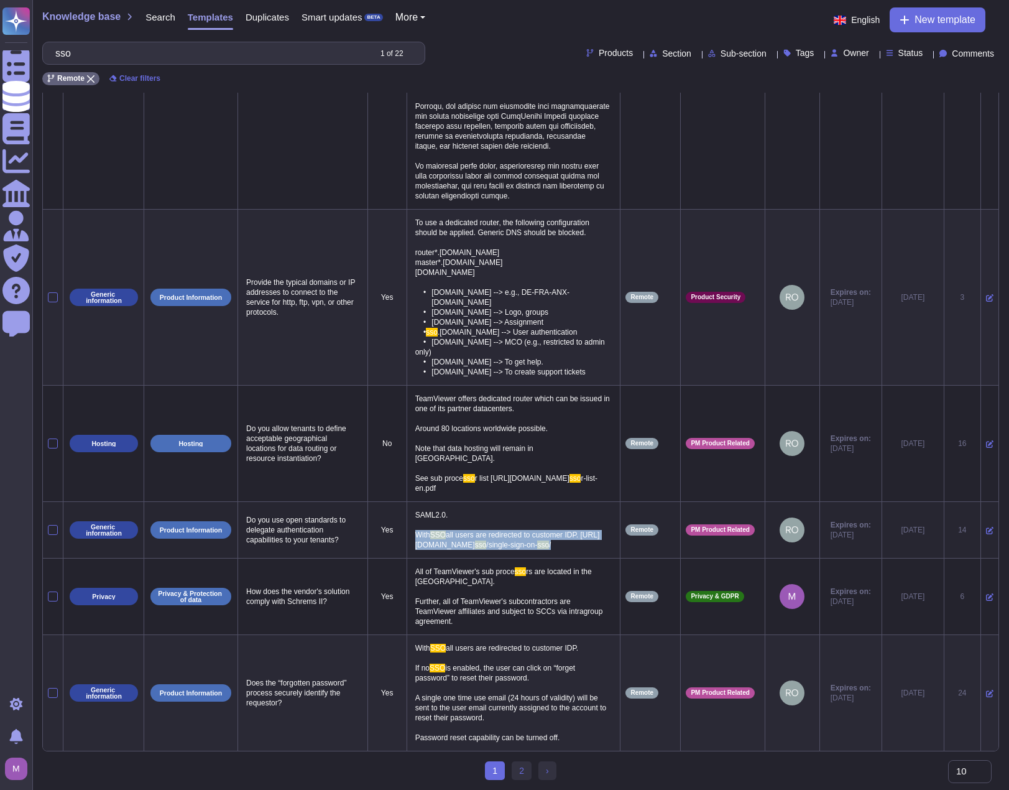
drag, startPoint x: 538, startPoint y: 706, endPoint x: 406, endPoint y: 676, distance: 135.9
click at [407, 558] on td "SAML2.0. With SSO all users are redirected to customer IDP. [URL][DOMAIN_NAME] …" at bounding box center [514, 530] width 214 height 57
copy p "With SSO all users are redirected to customer IDP. [URL][DOMAIN_NAME] sso /sing…"
drag, startPoint x: 236, startPoint y: 55, endPoint x: 61, endPoint y: 53, distance: 175.3
click at [61, 53] on input "sso" at bounding box center [209, 53] width 320 height 22
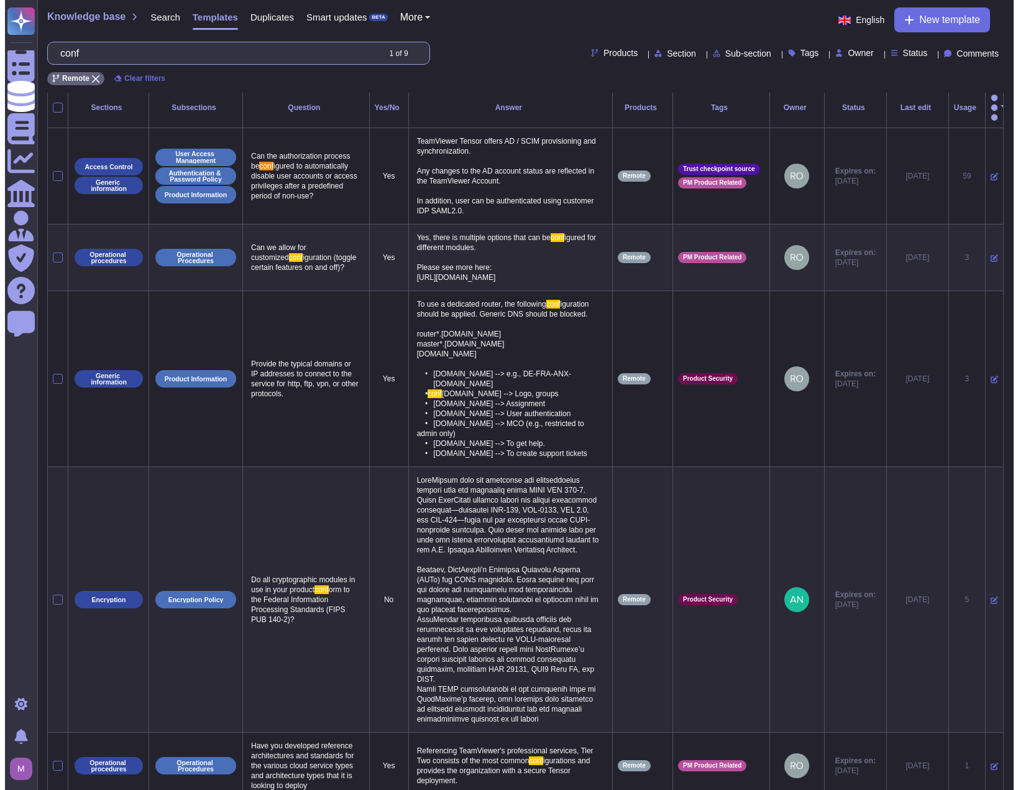
scroll to position [0, 0]
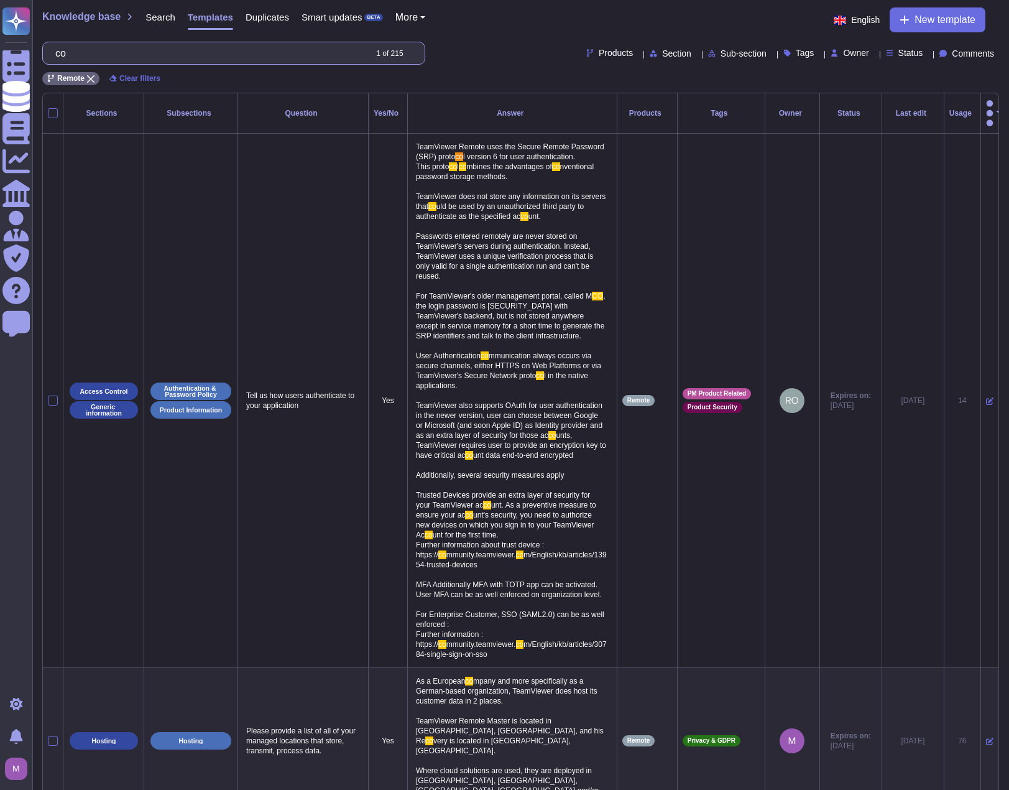
type input "c"
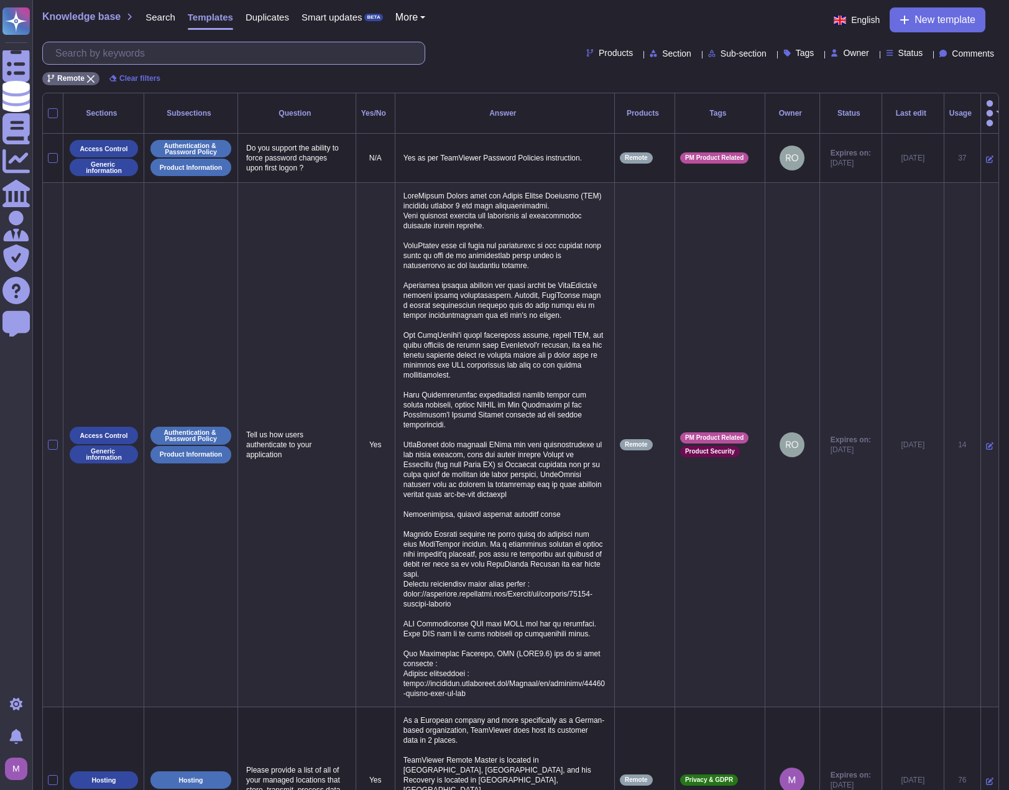
click at [190, 56] on input "text" at bounding box center [236, 53] width 375 height 22
click at [150, 21] on span "Search" at bounding box center [160, 16] width 30 height 9
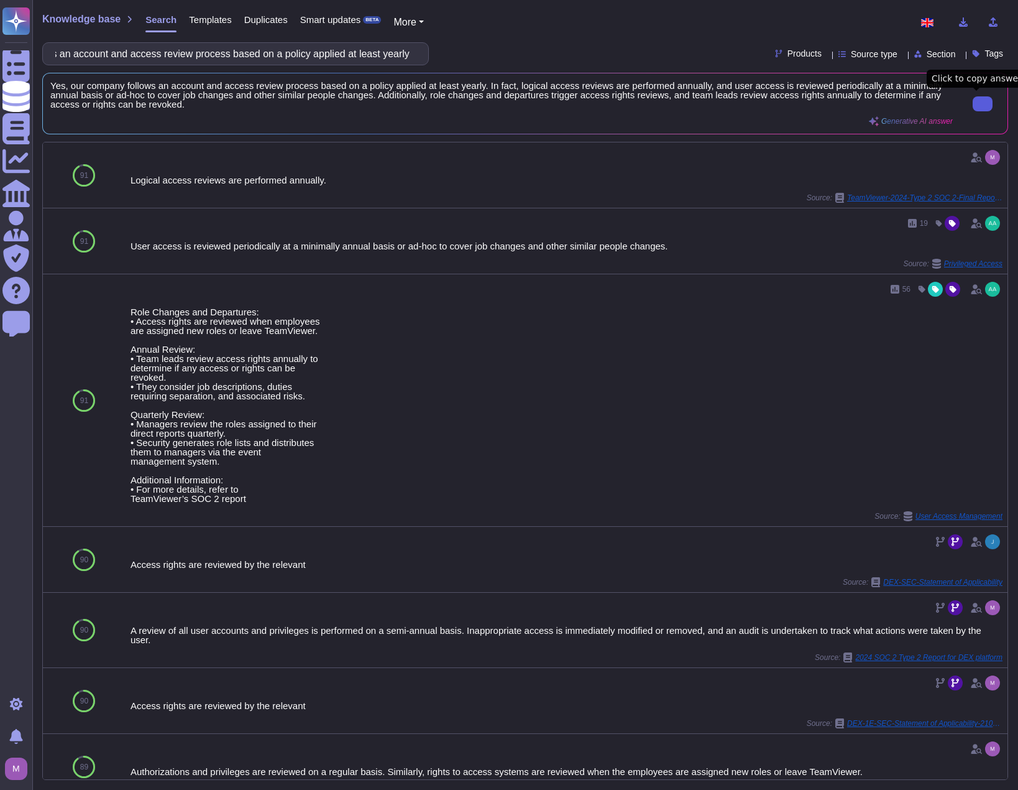
click at [973, 101] on button at bounding box center [983, 103] width 20 height 15
click at [217, 55] on input "The supplier follows an account and access review process based on a policy app…" at bounding box center [232, 54] width 367 height 22
paste input "Application data must be hosted in a European Union country or in the country w…"
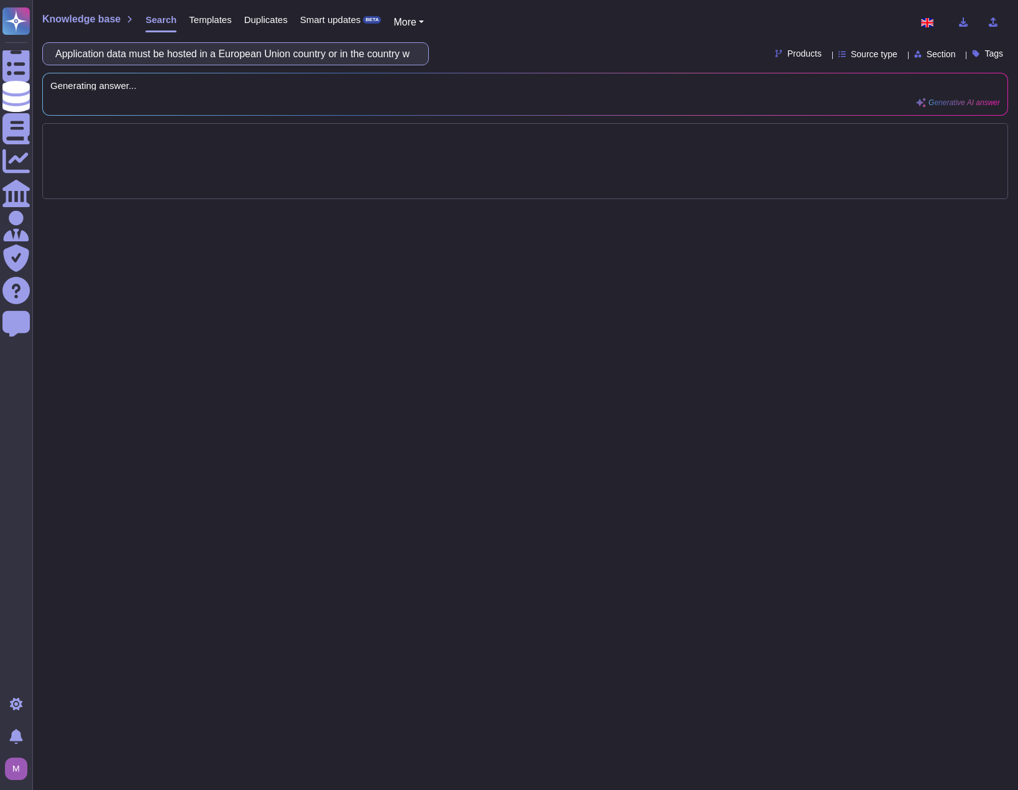
scroll to position [0, 118]
click at [788, 49] on span "Products" at bounding box center [805, 53] width 34 height 9
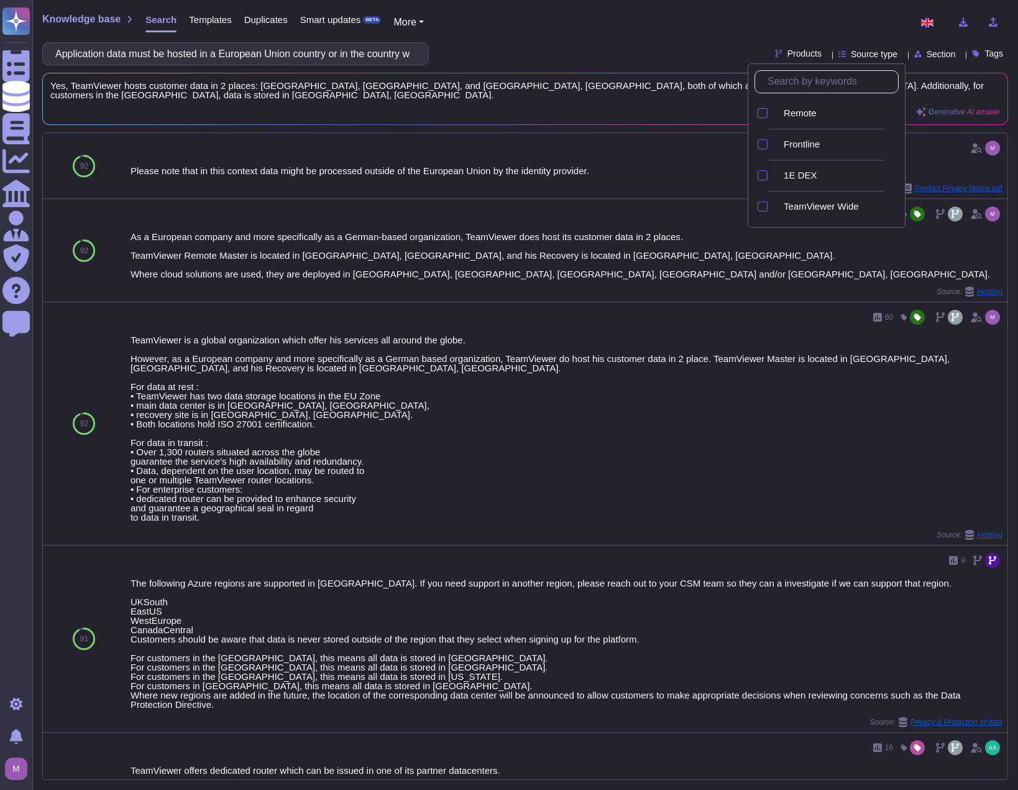
click at [574, 35] on div "Knowledge base Search Templates Duplicates Smart updates BETA More Application …" at bounding box center [525, 395] width 986 height 790
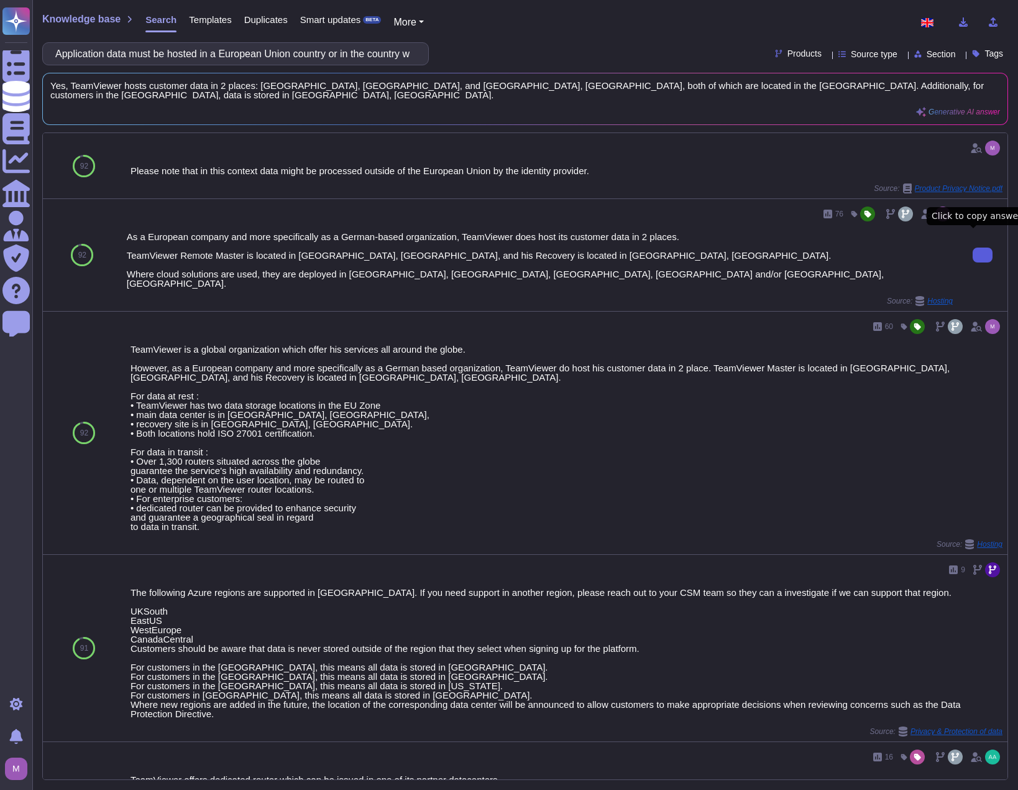
click at [973, 247] on button at bounding box center [983, 254] width 20 height 15
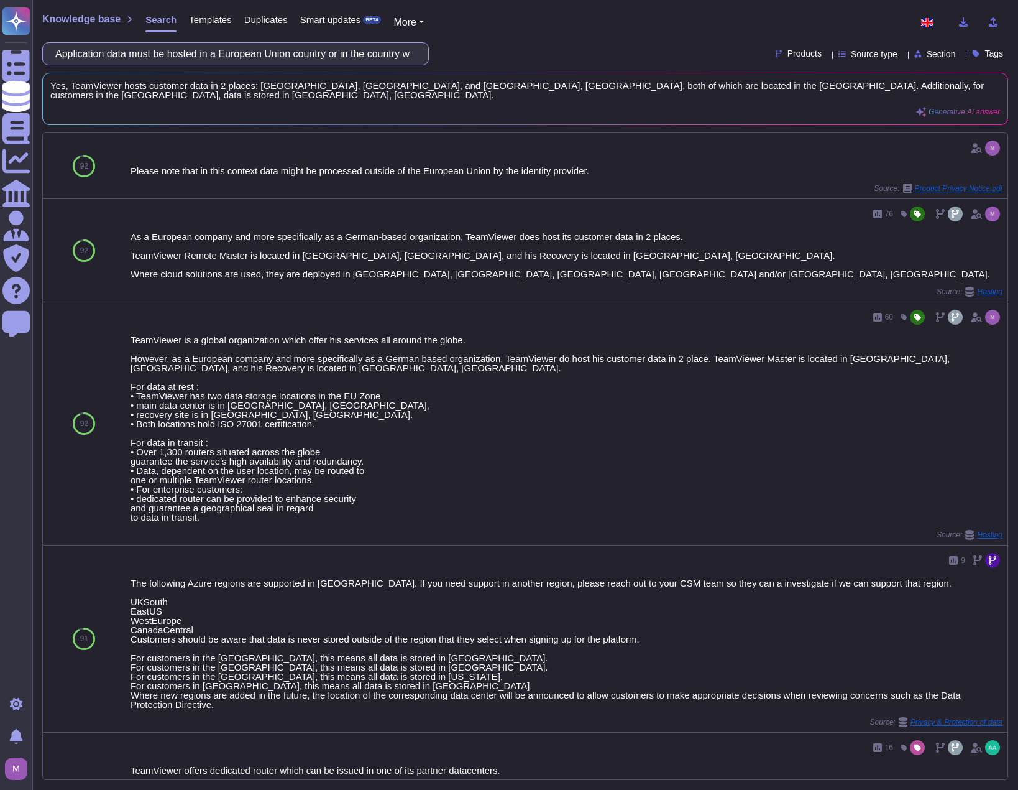
click at [384, 52] on input "Application data must be hosted in a European Union country or in the country w…" at bounding box center [232, 54] width 367 height 22
paste input "The supplier guarantees that testing, development and production environments a…"
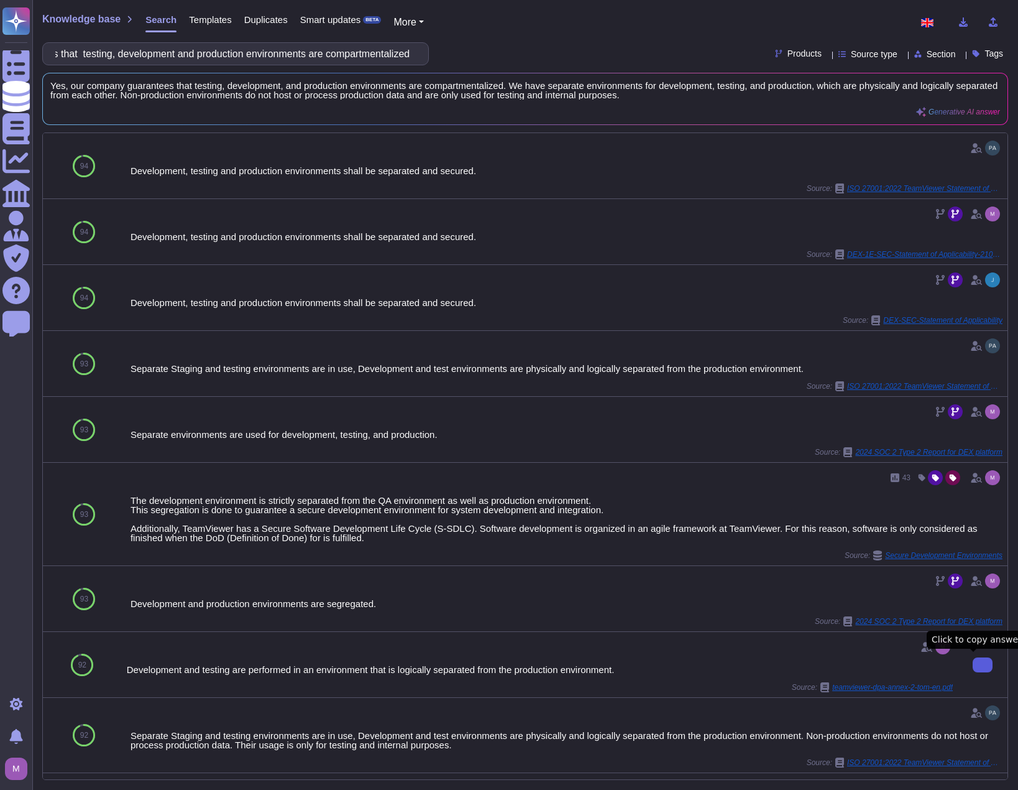
click at [982, 661] on button at bounding box center [983, 664] width 20 height 15
click at [311, 53] on input "The supplier guarantees that testing, development and production environments a…" at bounding box center [232, 54] width 367 height 22
paste input "maintains the infrastructure and the application updated regularly Patch manage…"
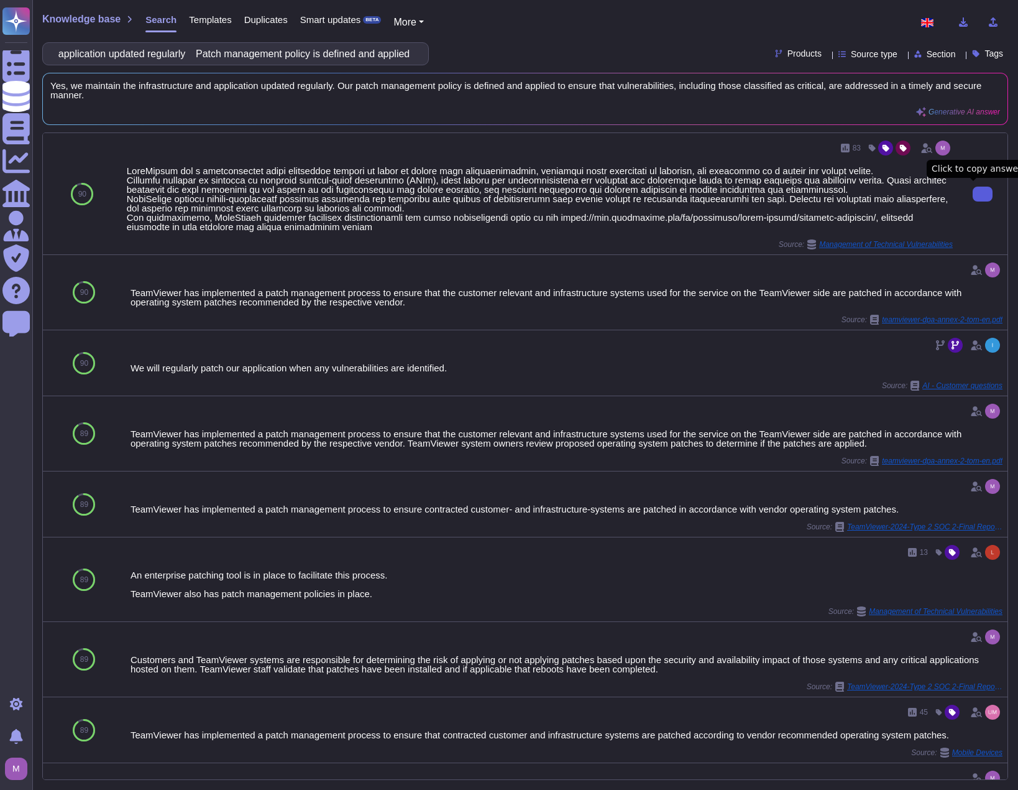
click at [973, 198] on button at bounding box center [983, 194] width 20 height 15
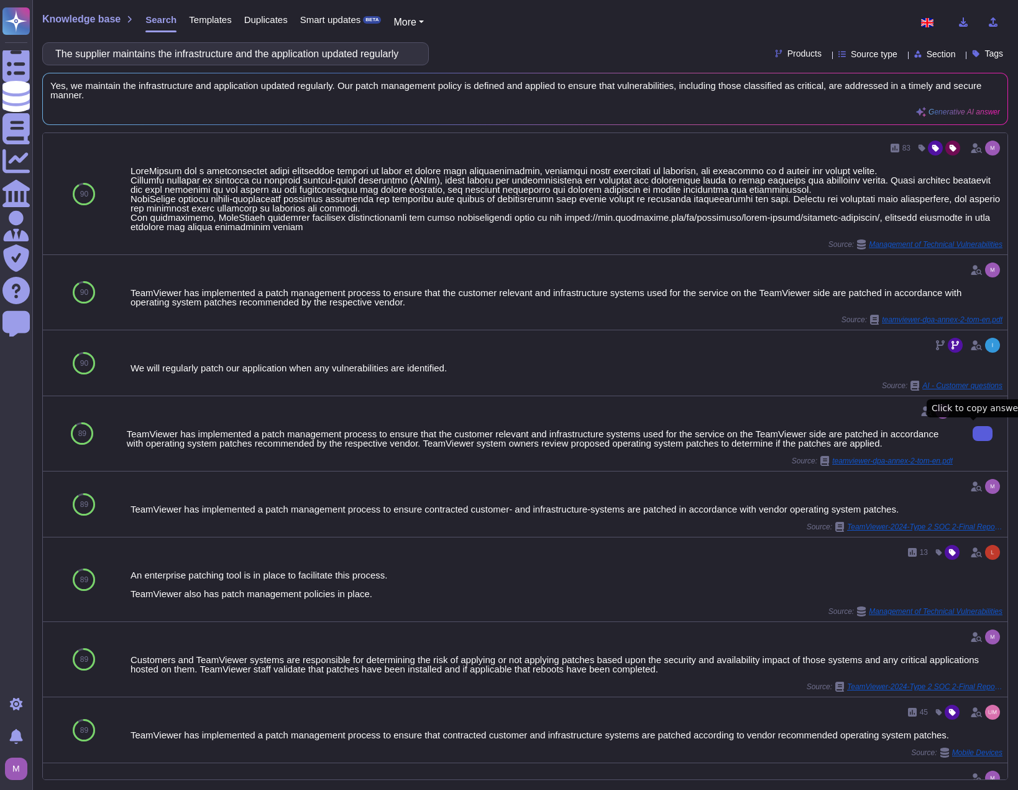
drag, startPoint x: 966, startPoint y: 435, endPoint x: 959, endPoint y: 433, distance: 7.0
click at [973, 435] on button at bounding box center [983, 433] width 20 height 15
click at [187, 51] on input "The supplier maintains the infrastructure and the application updated regularly…" at bounding box center [232, 54] width 367 height 22
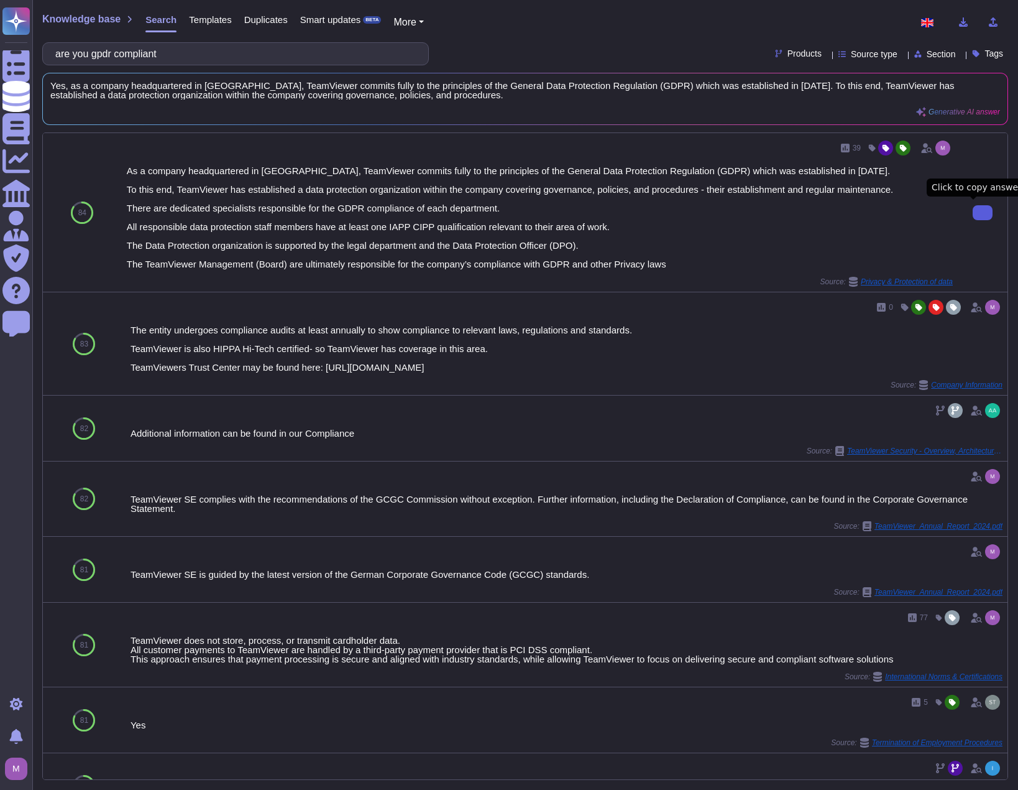
click at [973, 205] on button at bounding box center [983, 212] width 20 height 15
drag, startPoint x: 293, startPoint y: 60, endPoint x: -1, endPoint y: 48, distance: 293.7
click at [0, 48] on html "Questionnaires Knowledge Base Documents Analytics CAIQ / SIG Admin Trust Center…" at bounding box center [509, 395] width 1018 height 790
paste input "The supplier must declare any security incident to VINCI Energies as soon as po…"
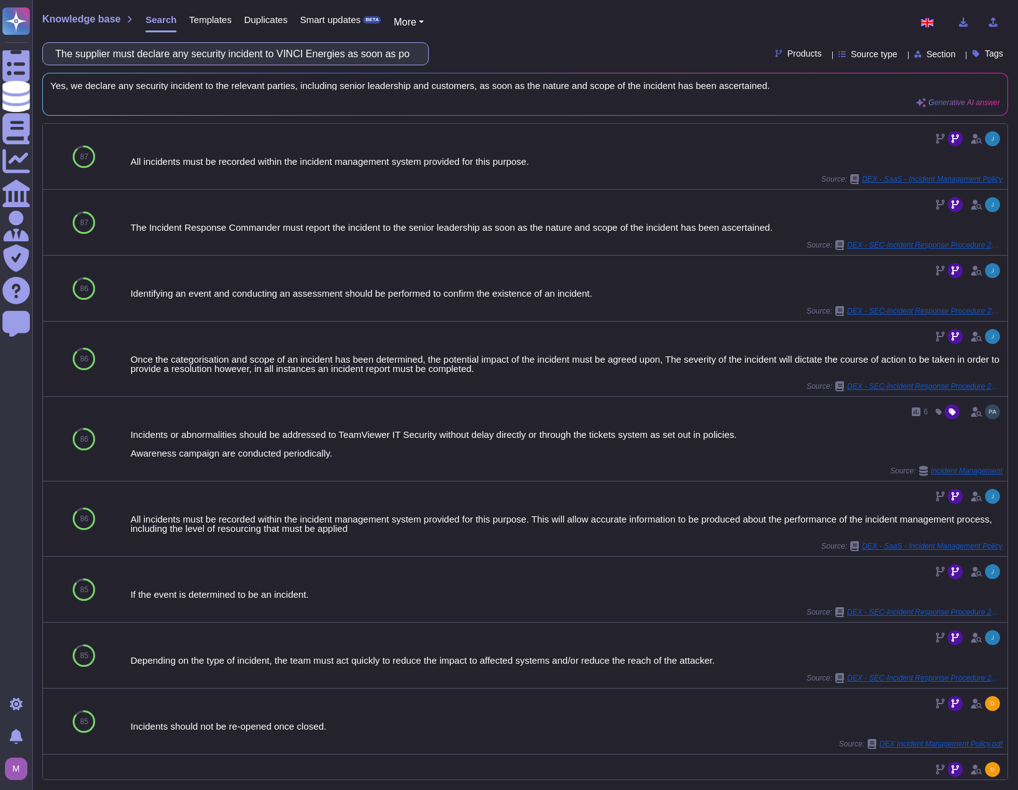
click at [326, 44] on input "The supplier must declare any security incident to VINCI Energies as soon as po…" at bounding box center [232, 54] width 367 height 22
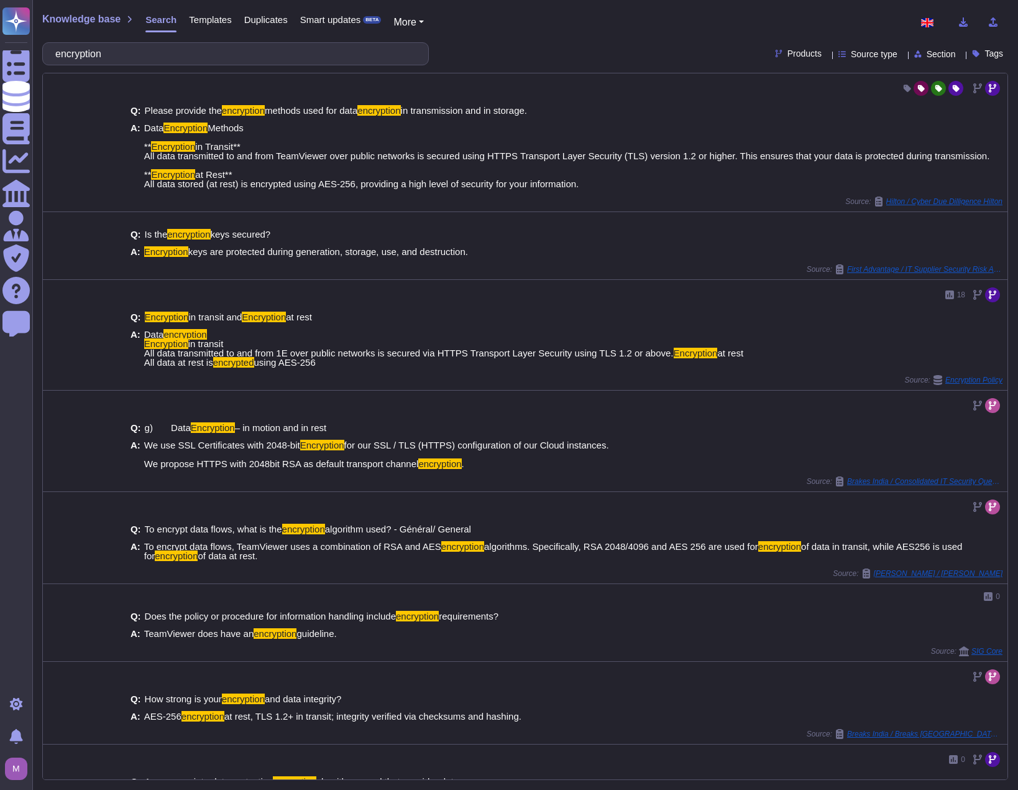
click at [798, 52] on div "Products" at bounding box center [801, 53] width 52 height 9
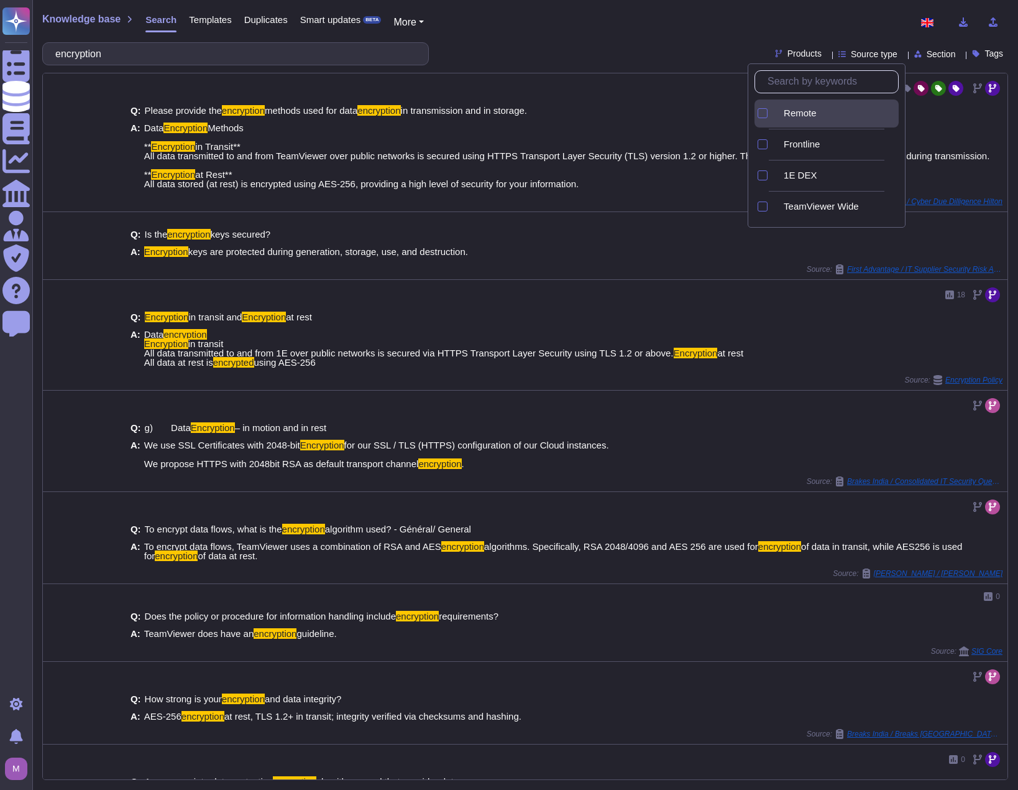
click at [805, 117] on span "Remote" at bounding box center [800, 113] width 33 height 11
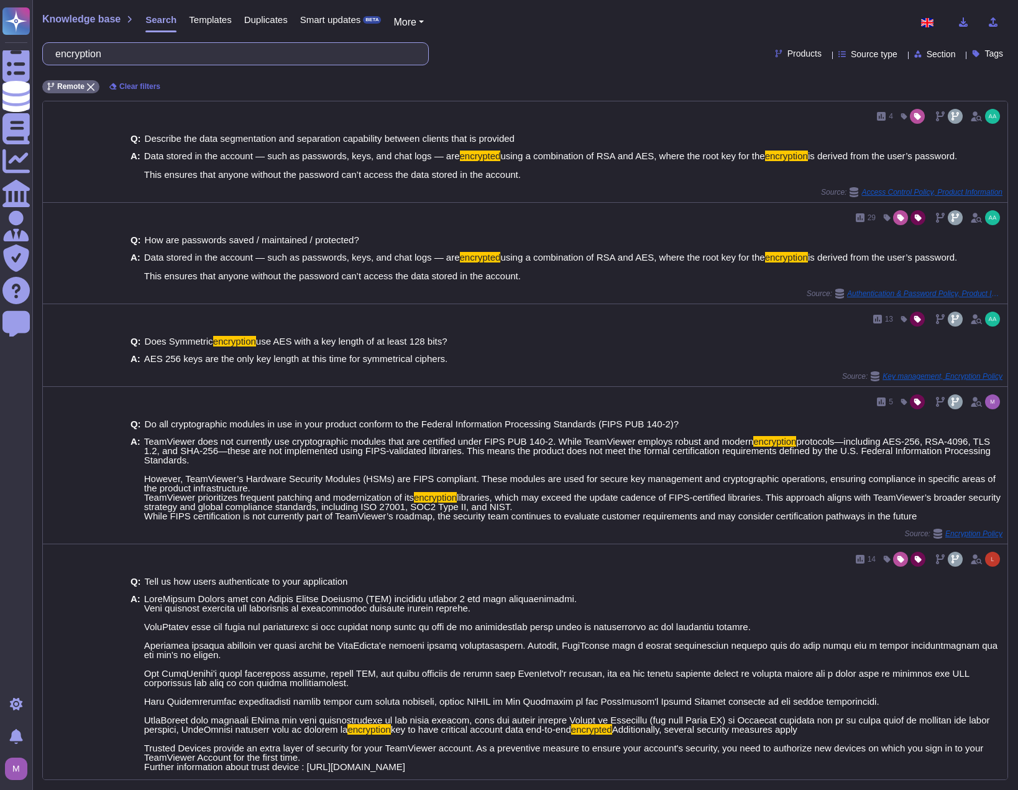
drag, startPoint x: 156, startPoint y: 57, endPoint x: -1, endPoint y: 39, distance: 157.7
click at [0, 39] on html "Questionnaires Knowledge Base Documents Analytics CAIQ / SIG Admin Trust Center…" at bounding box center [509, 395] width 1018 height 790
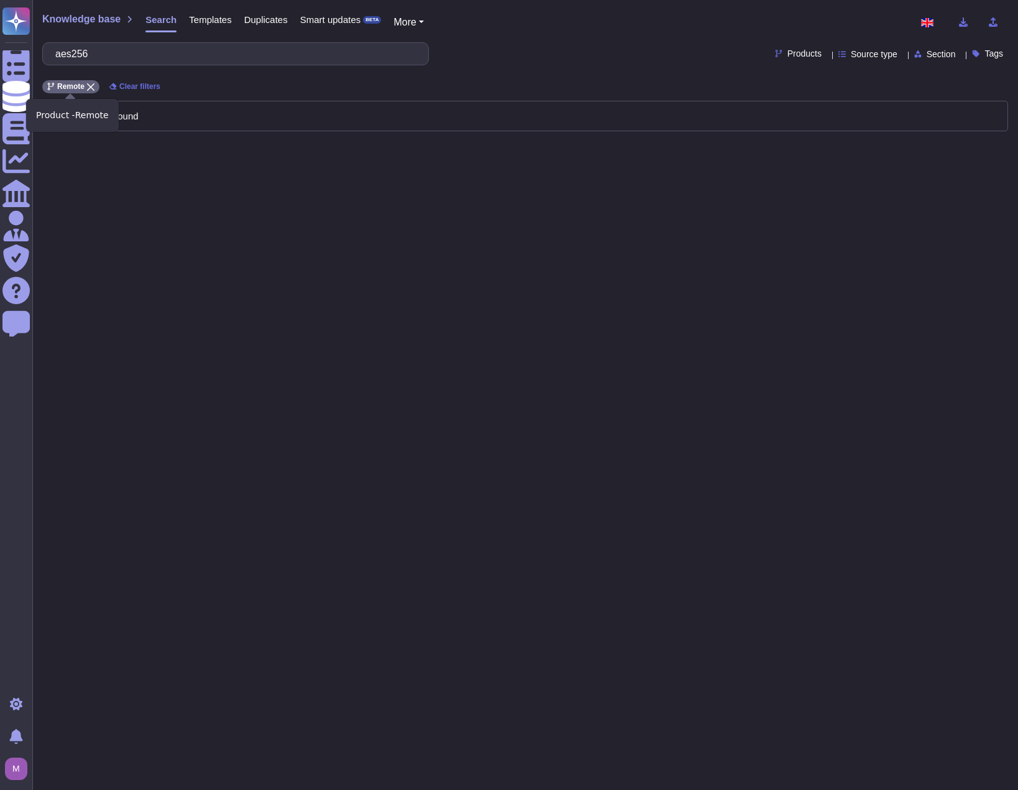
click at [93, 86] on div "Remote" at bounding box center [70, 86] width 57 height 13
drag, startPoint x: 81, startPoint y: 56, endPoint x: 56, endPoint y: 57, distance: 25.5
click at [56, 57] on div "aes256" at bounding box center [235, 53] width 387 height 23
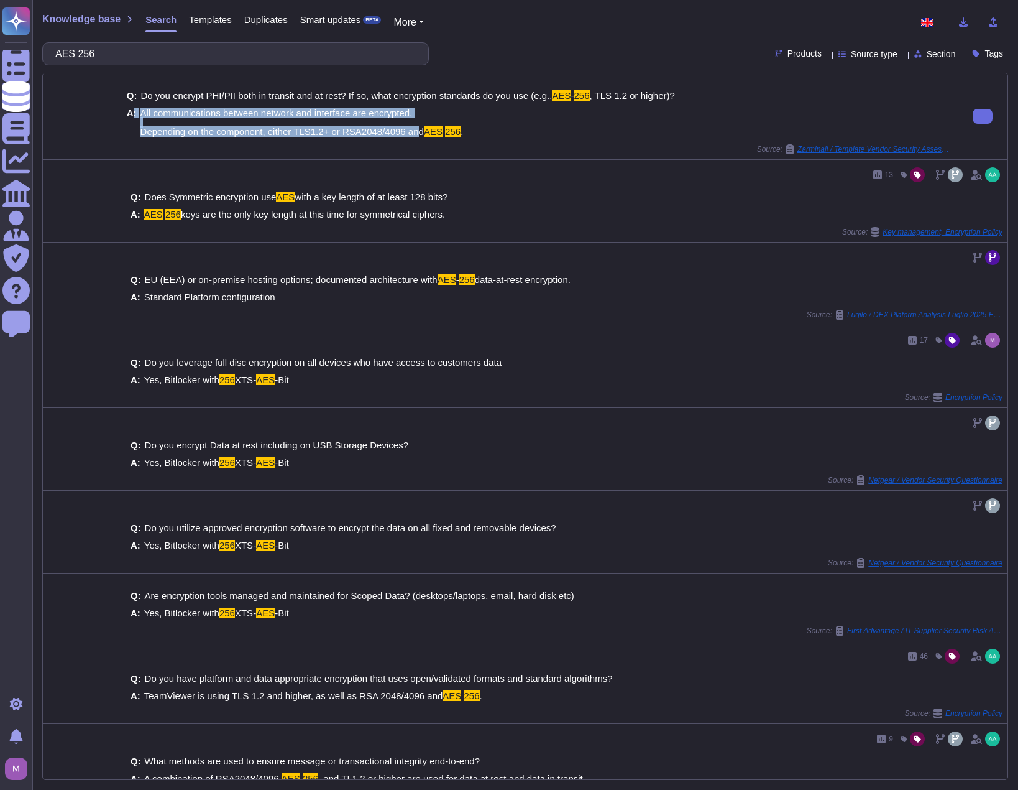
drag, startPoint x: 131, startPoint y: 131, endPoint x: 415, endPoint y: 131, distance: 284.1
click at [414, 131] on div "A: All communications between network and interface are encrypted. Depending on…" at bounding box center [540, 122] width 826 height 28
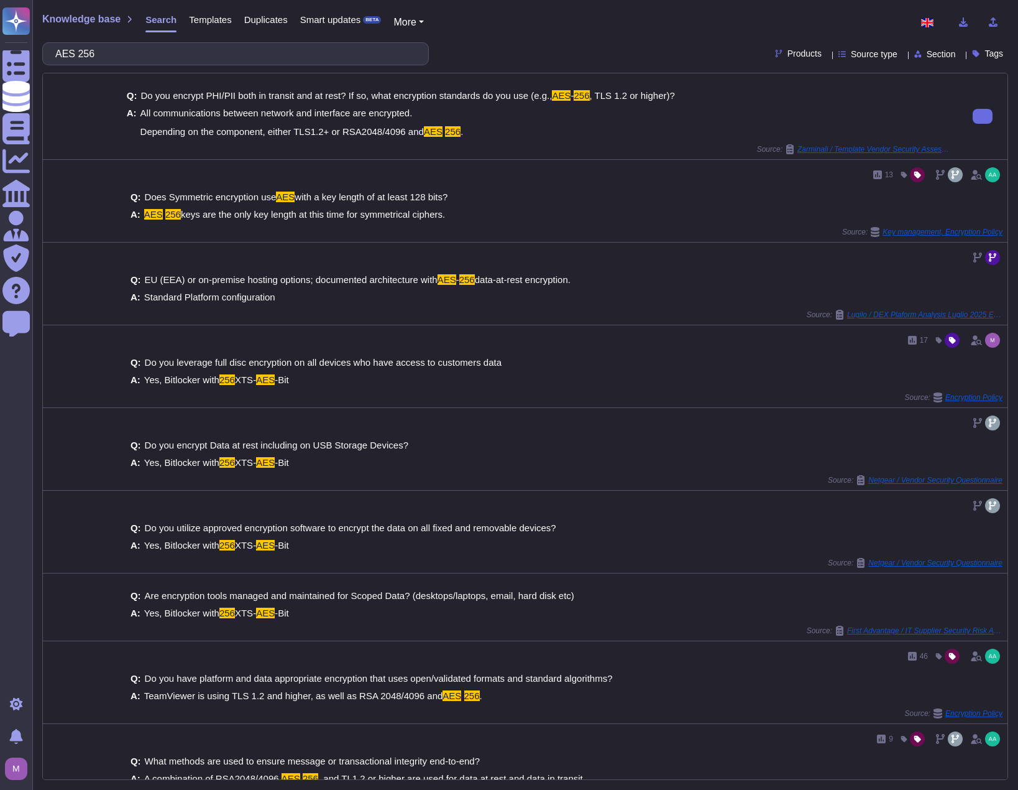
click at [465, 129] on div "A: All communications between network and interface are encrypted. Depending on…" at bounding box center [540, 122] width 826 height 28
drag, startPoint x: 456, startPoint y: 129, endPoint x: 139, endPoint y: 134, distance: 317.1
click at [139, 134] on div "A: All communications between network and interface are encrypted. Depending on…" at bounding box center [540, 122] width 826 height 28
copy span "Depending on the component, either TLS1.2+ or RSA2048/4096 and AES 256 ."
drag, startPoint x: 291, startPoint y: 51, endPoint x: 65, endPoint y: 51, distance: 226.3
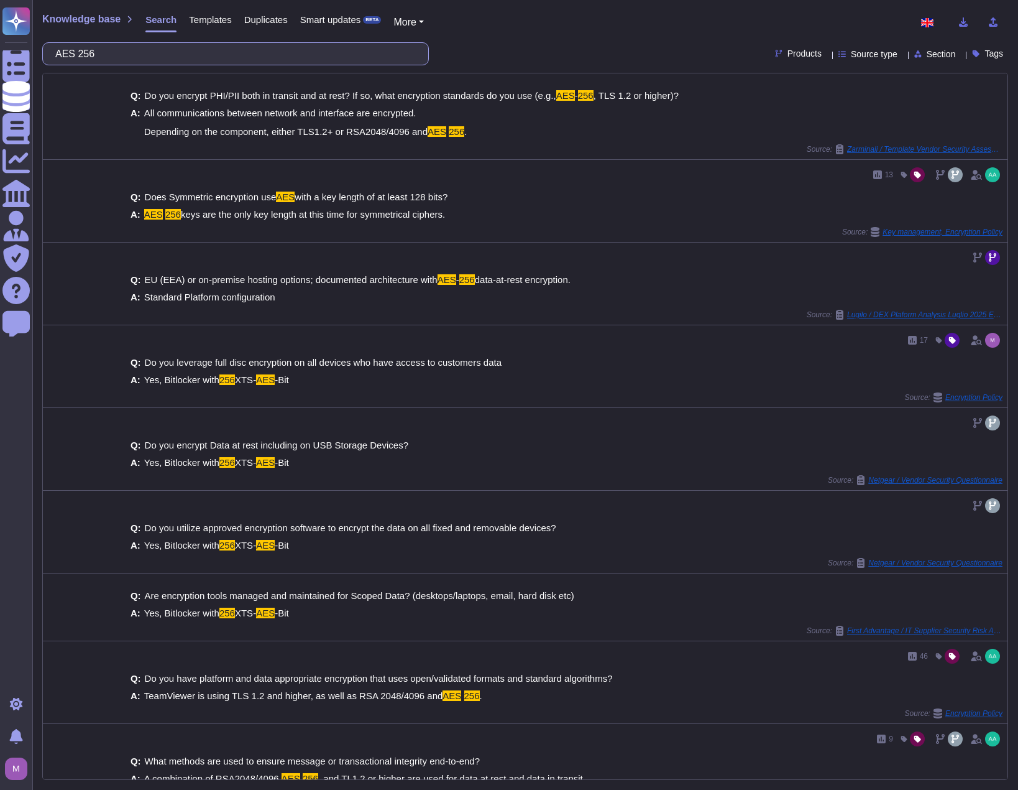
click at [65, 51] on input "AES 256" at bounding box center [232, 54] width 367 height 22
drag, startPoint x: 293, startPoint y: 134, endPoint x: 327, endPoint y: 132, distance: 33.7
click at [327, 132] on span "All communications between network and interface are encrypted. Depending on th…" at bounding box center [282, 122] width 283 height 29
copy span "TLS1.2+"
drag, startPoint x: 267, startPoint y: 59, endPoint x: -1, endPoint y: 17, distance: 271.2
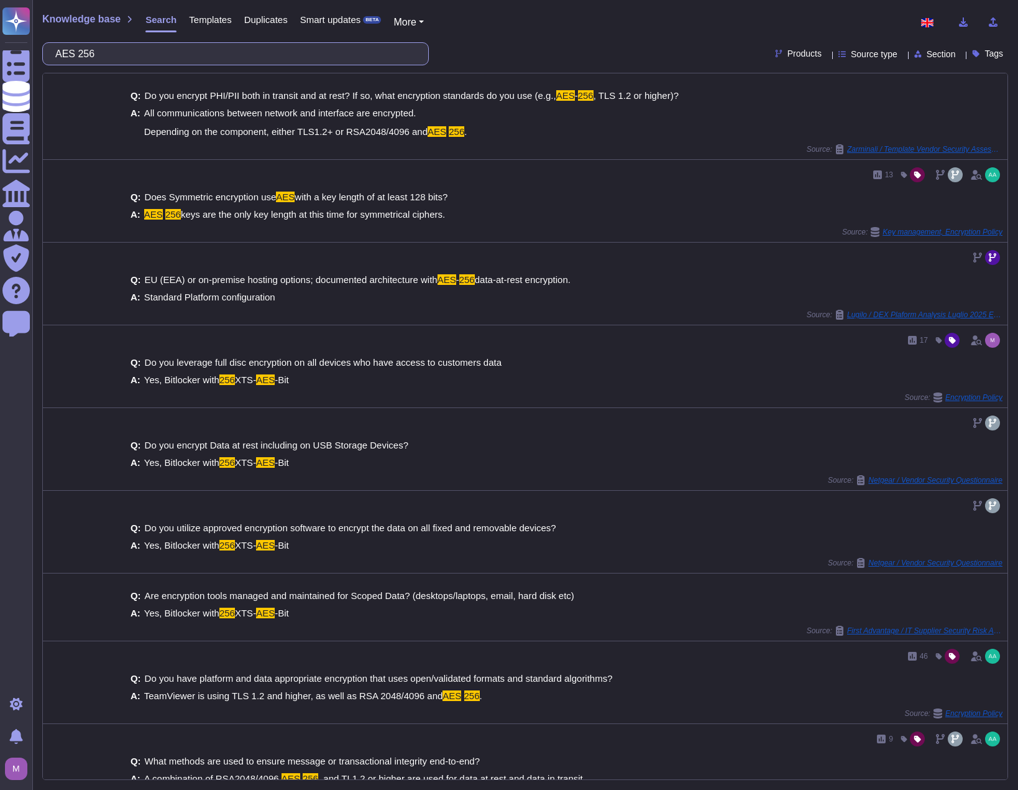
click at [0, 17] on html "Questionnaires Knowledge Base Documents Analytics CAIQ / SIG Admin Trust Center…" at bounding box center [509, 395] width 1018 height 790
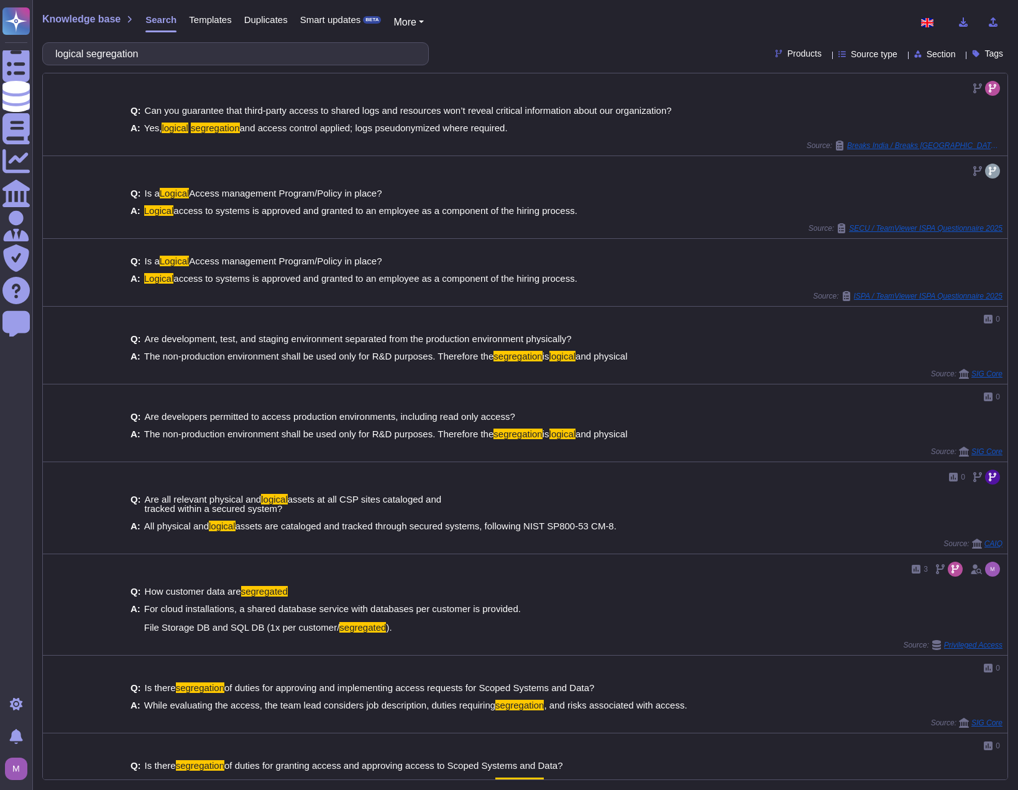
type input "logical segregation"
click at [189, 17] on span "Templates" at bounding box center [210, 19] width 42 height 9
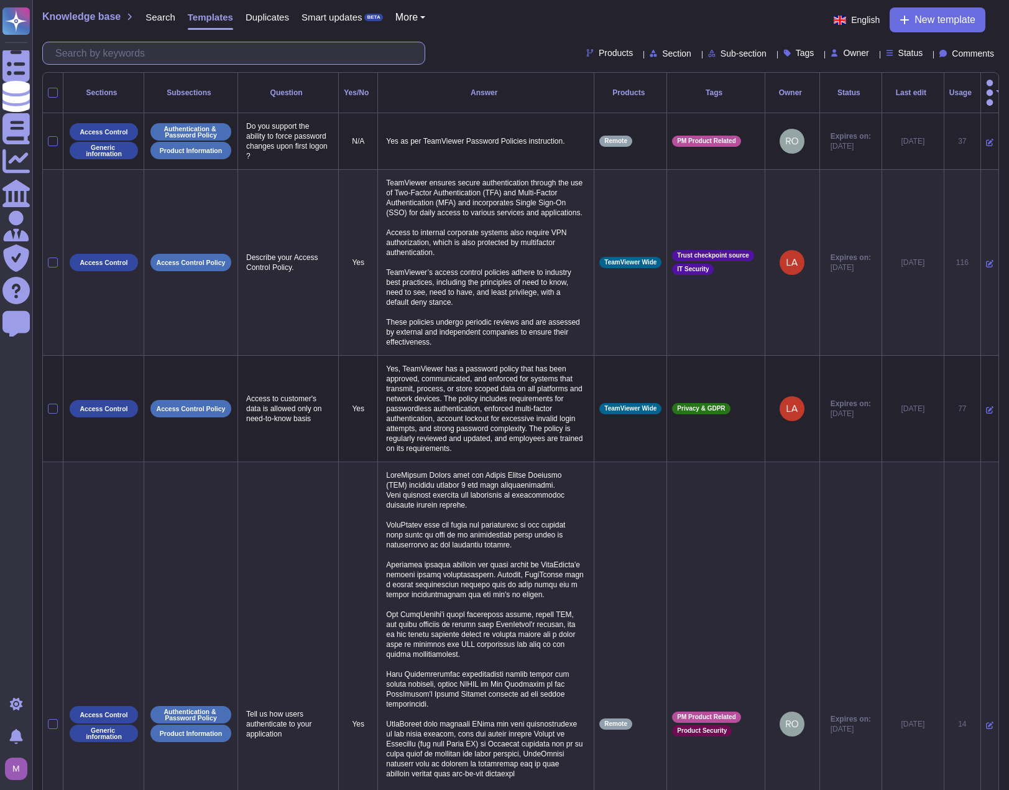
click at [190, 52] on input "text" at bounding box center [236, 53] width 375 height 22
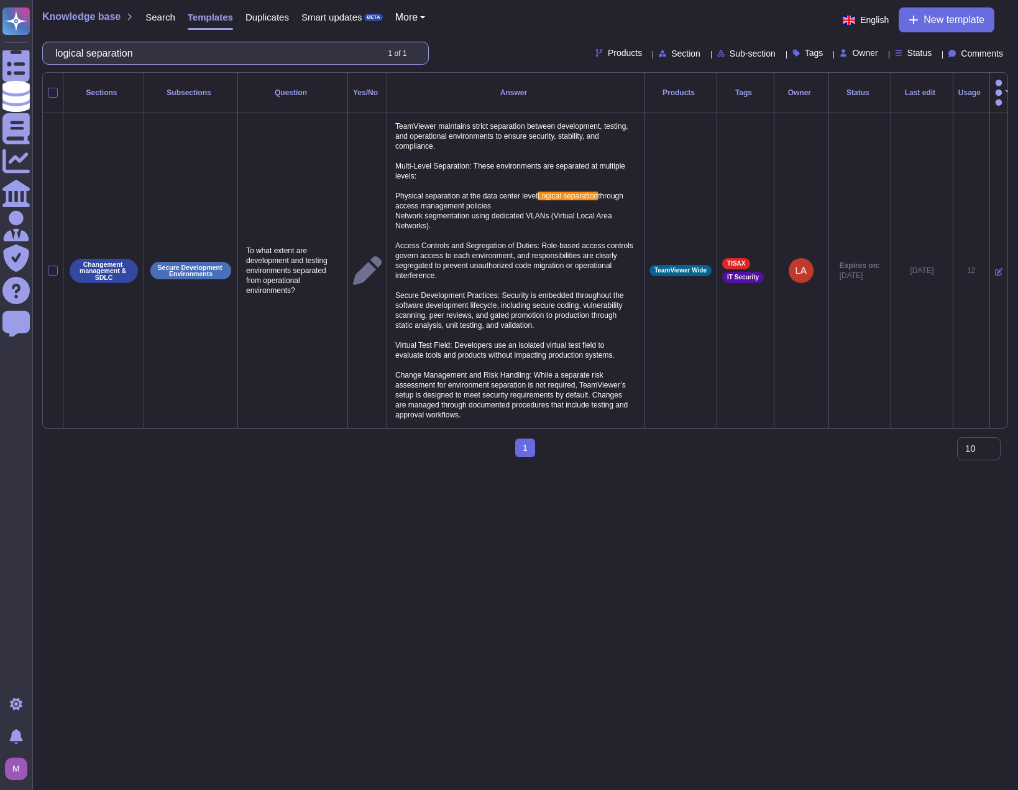
drag, startPoint x: 139, startPoint y: 44, endPoint x: -1, endPoint y: 41, distance: 139.9
click at [0, 41] on html "Questionnaires Knowledge Base Documents Analytics CAIQ / SIG Admin Trust Center…" at bounding box center [509, 233] width 1018 height 467
paste input "The supplier will introduce the means implemented to ensure data confidentialit…"
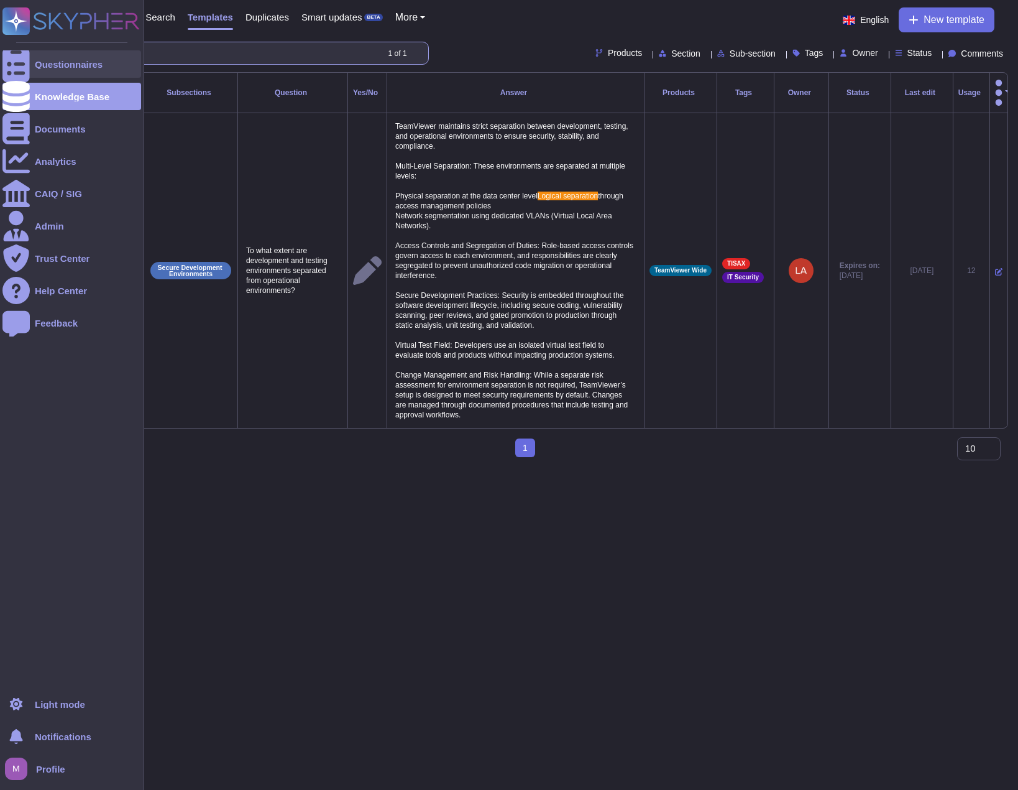
scroll to position [0, 433]
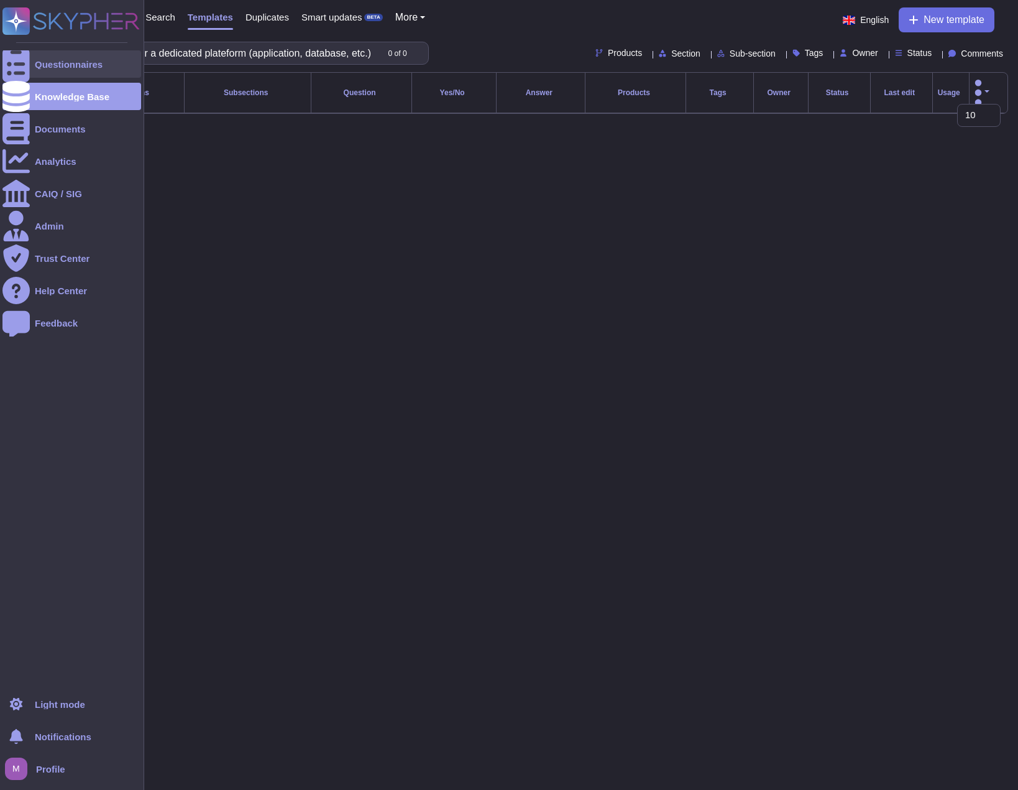
type input "The supplier will introduce the means implemented to ensure data confidentialit…"
click at [27, 70] on div at bounding box center [15, 63] width 27 height 27
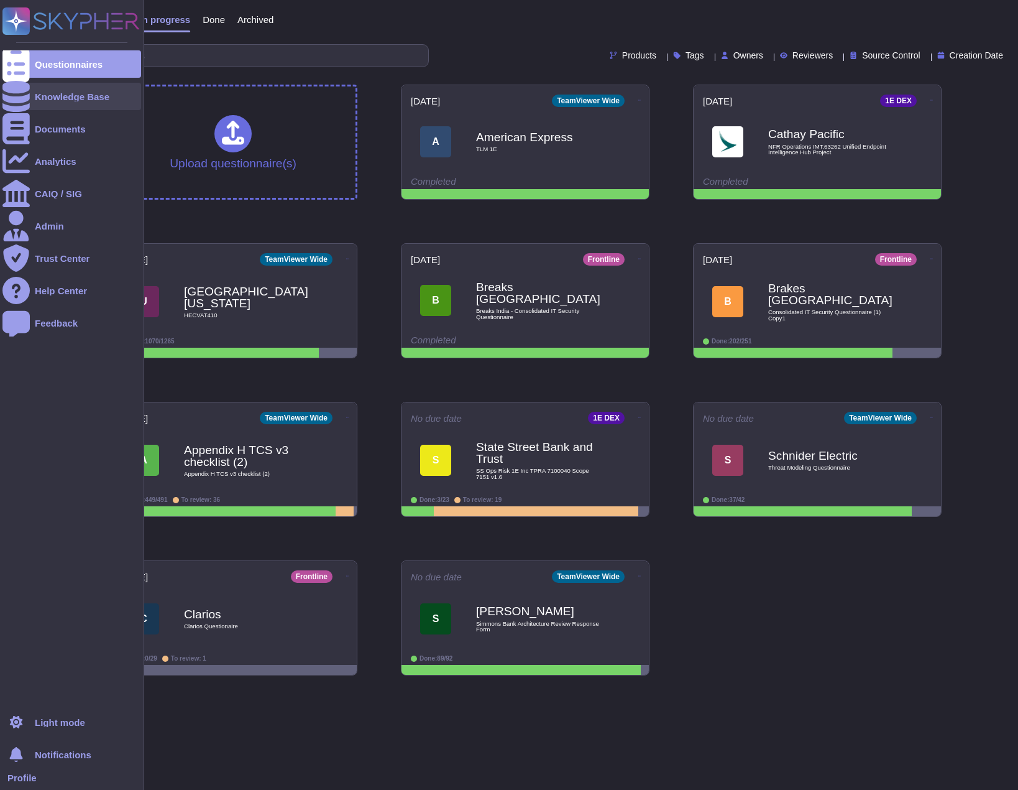
click at [14, 97] on icon at bounding box center [15, 96] width 27 height 31
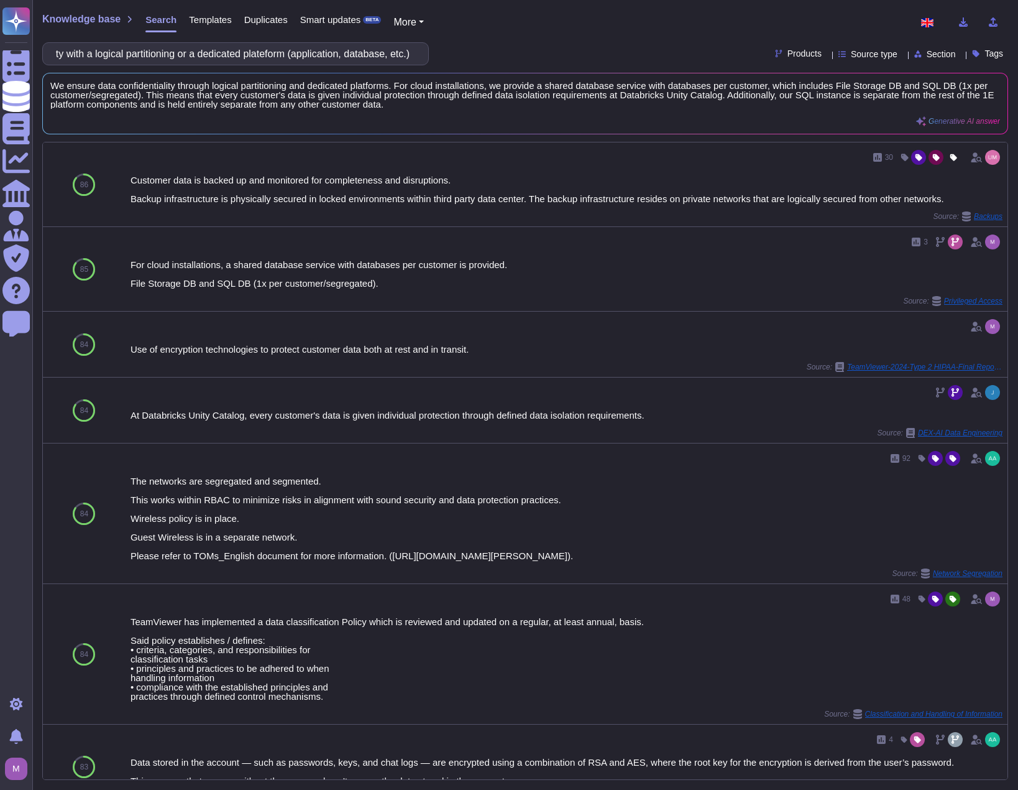
click at [788, 51] on span "Products" at bounding box center [805, 53] width 34 height 9
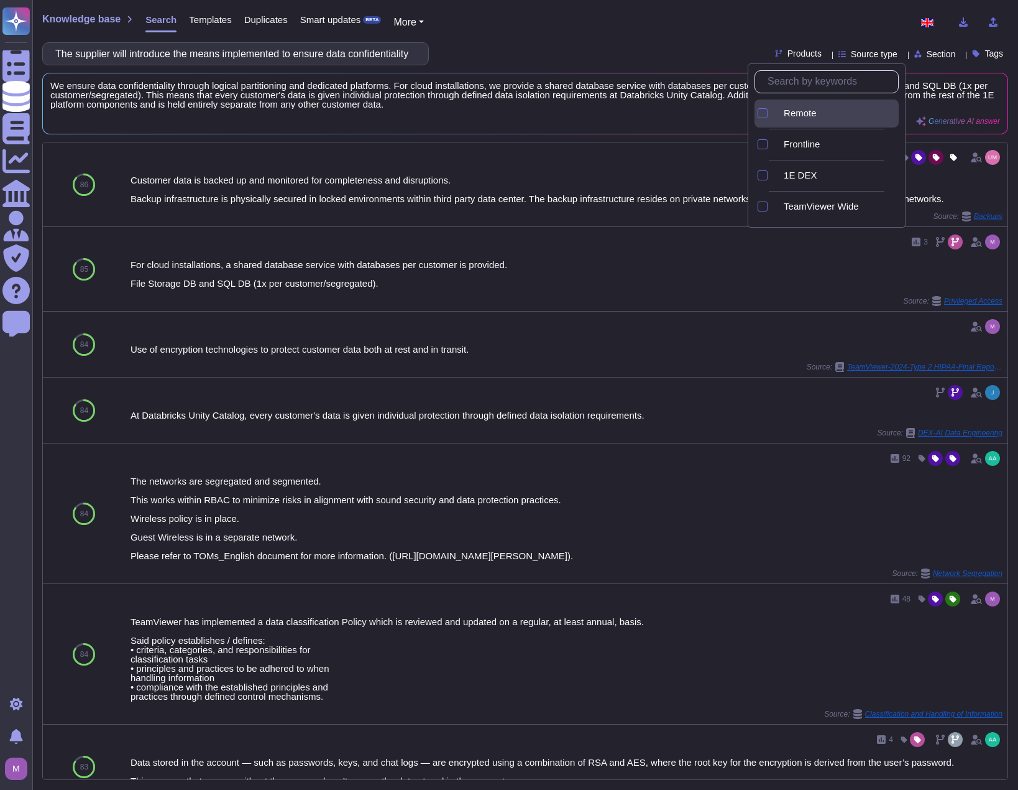
click at [779, 108] on div at bounding box center [776, 113] width 5 height 14
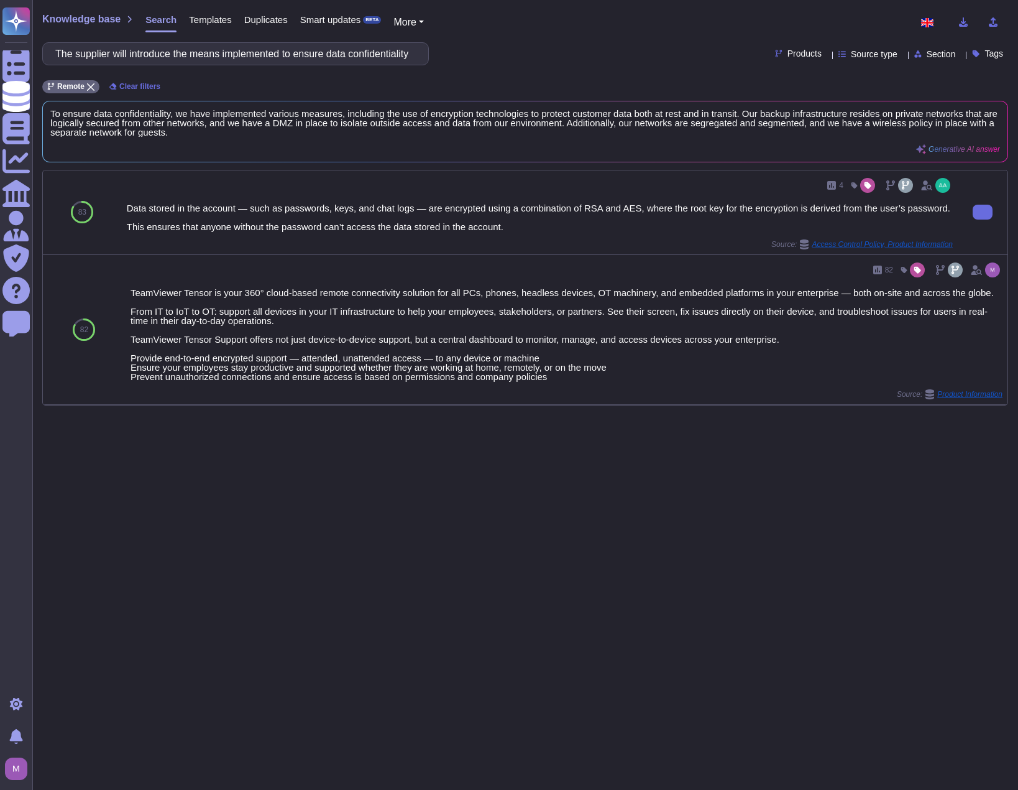
click at [555, 224] on div "Data stored in the account — such as passwords, keys, and chat logs — are encry…" at bounding box center [540, 217] width 826 height 28
click at [990, 214] on div at bounding box center [983, 212] width 50 height 84
click at [980, 214] on button at bounding box center [983, 212] width 20 height 15
click at [234, 63] on input "The supplier will introduce the means implemented to ensure data confidentialit…" at bounding box center [232, 54] width 367 height 22
paste input "Extraction structured and exploitable of VINCI Energies business data is possib…"
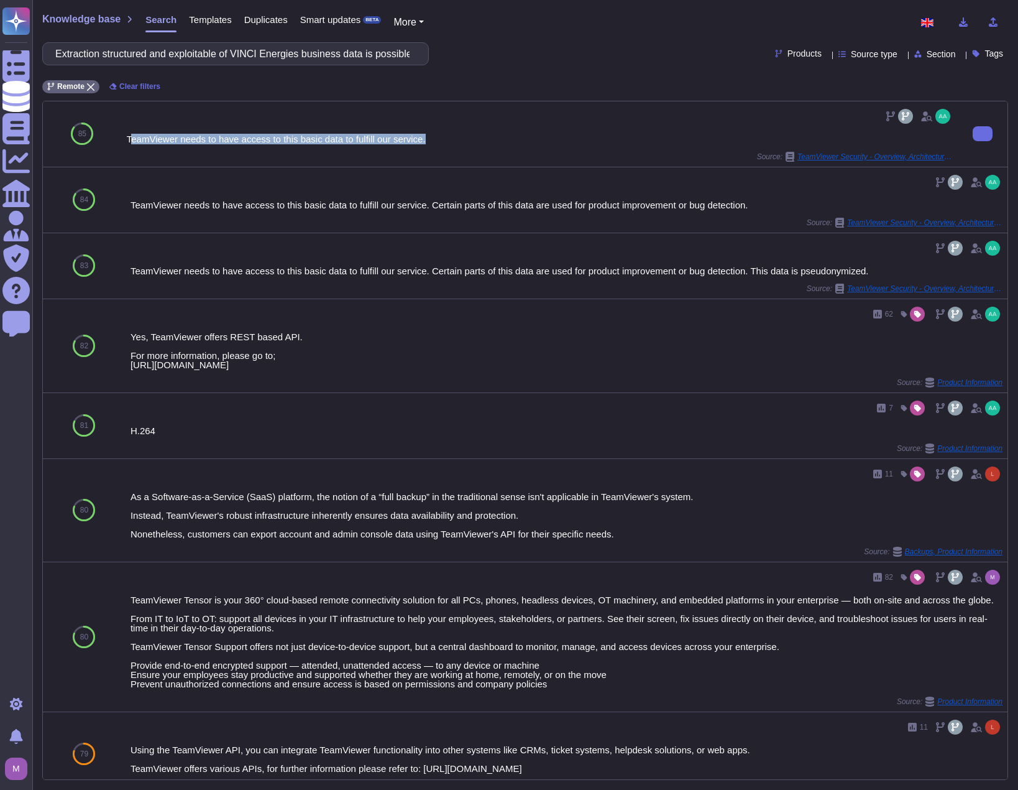
drag, startPoint x: 128, startPoint y: 137, endPoint x: 444, endPoint y: 135, distance: 315.8
click at [444, 135] on div "TeamViewer needs to have access to this basic data to fulfill our service." at bounding box center [540, 138] width 826 height 9
click at [260, 59] on input "Extraction structured and exploitable of VINCI Energies business data is possib…" at bounding box center [232, 54] width 367 height 22
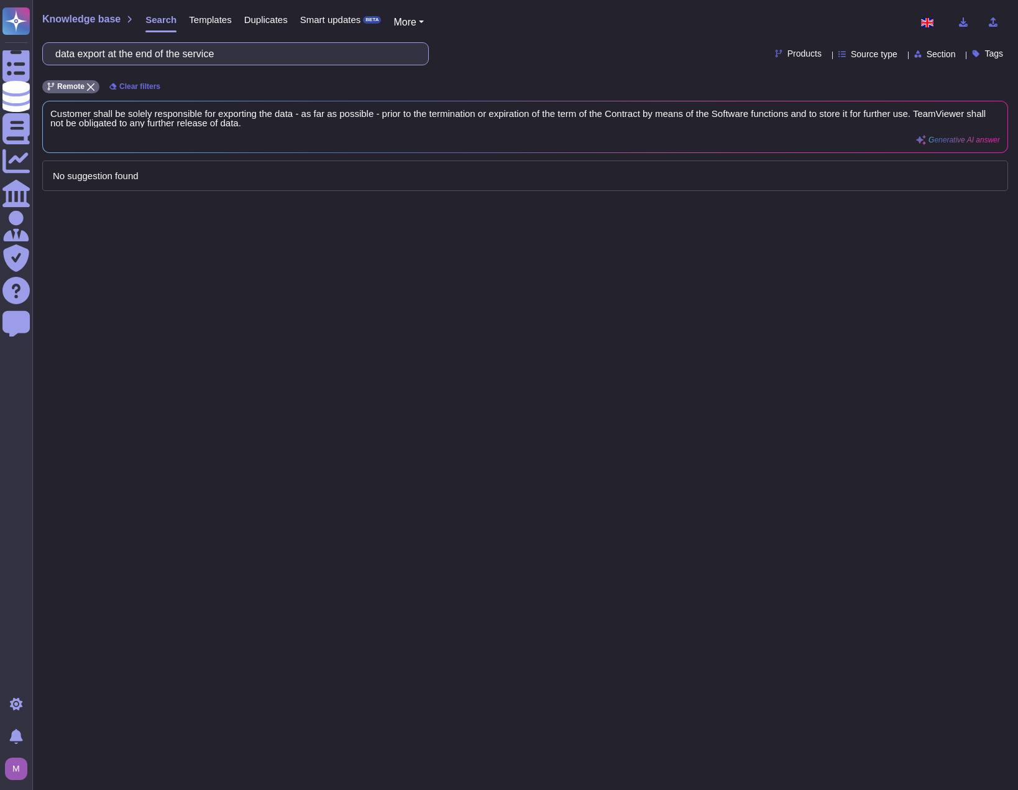
type input "data export at the end of the service"
